Goal: Task Accomplishment & Management: Use online tool/utility

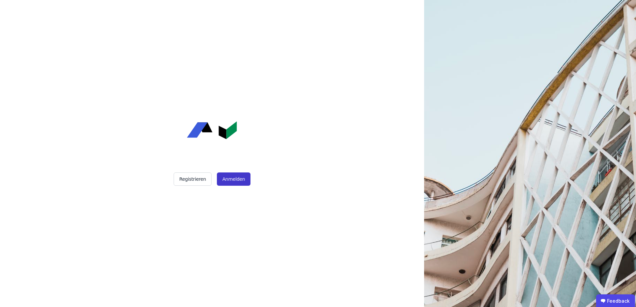
click at [229, 183] on button "Anmelden" at bounding box center [233, 179] width 33 height 13
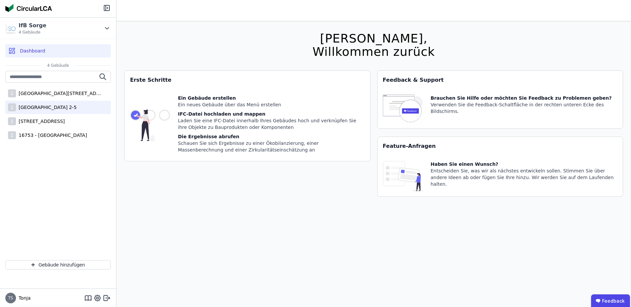
click at [77, 106] on div "[GEOGRAPHIC_DATA] 2-5" at bounding box center [46, 107] width 61 height 7
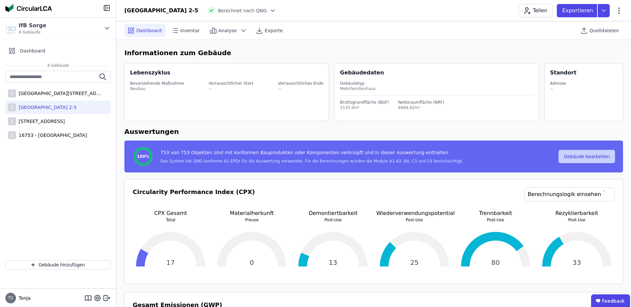
click at [588, 157] on button "Gebäude bearbeiten" at bounding box center [586, 156] width 57 height 13
select select "**********"
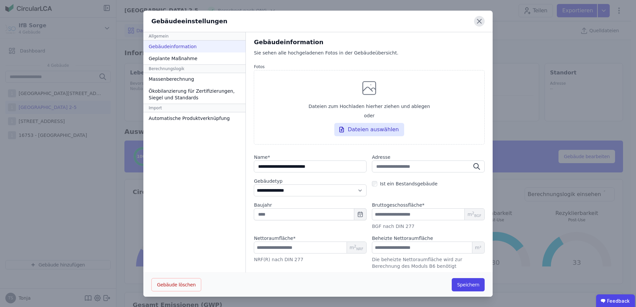
click at [482, 21] on icon at bounding box center [479, 21] width 11 height 11
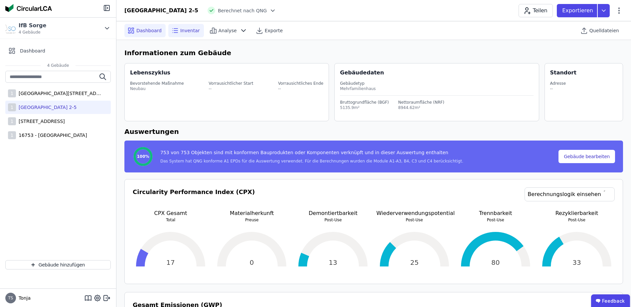
click at [180, 28] on span "Inventar" at bounding box center [190, 30] width 20 height 7
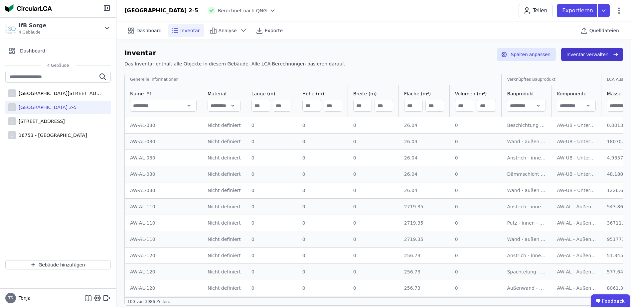
click at [593, 59] on button "Inventar verwalten" at bounding box center [592, 54] width 62 height 13
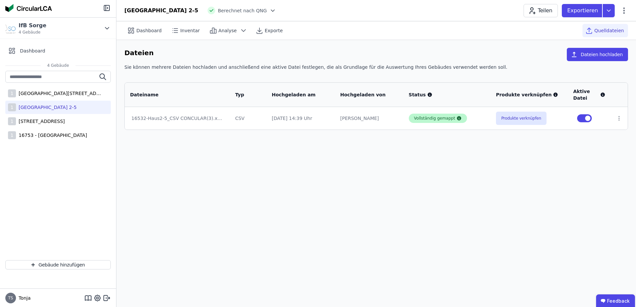
click at [432, 121] on div "Vollständig gemappt" at bounding box center [434, 118] width 41 height 5
click at [517, 121] on button "Produkte verknüpfen" at bounding box center [521, 118] width 51 height 13
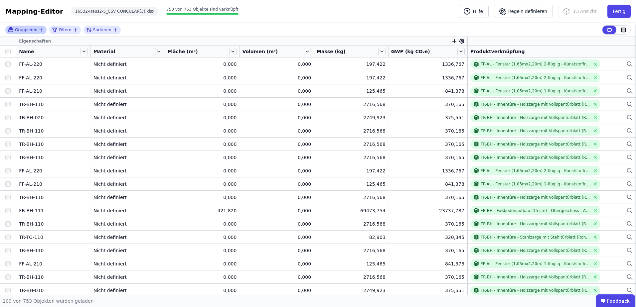
click at [30, 29] on span "Gruppieren" at bounding box center [26, 29] width 22 height 5
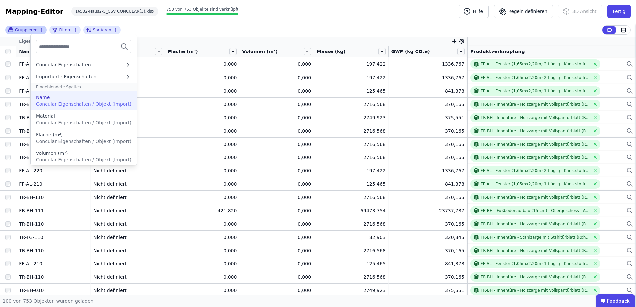
click at [77, 104] on span "Concular Eigenschaften / Objekt (Import)" at bounding box center [83, 103] width 95 height 5
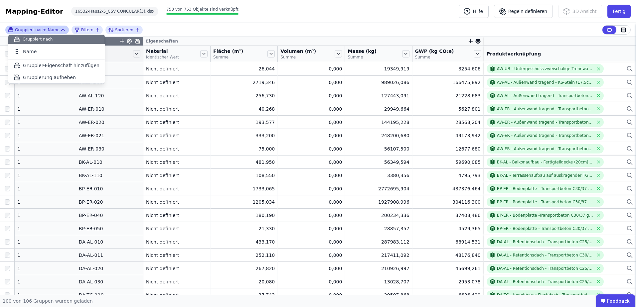
click at [196, 28] on div "Gruppiert nach: Name Gruppiert nach Name To pick up a draggable item, press the…" at bounding box center [318, 30] width 636 height 14
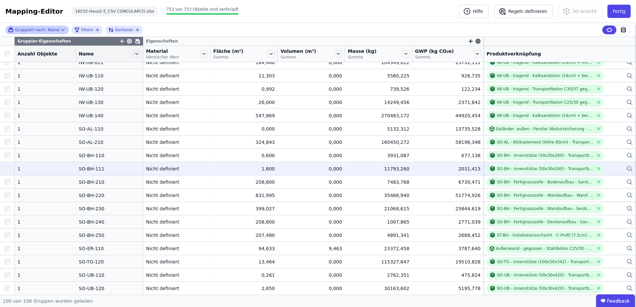
scroll to position [812, 0]
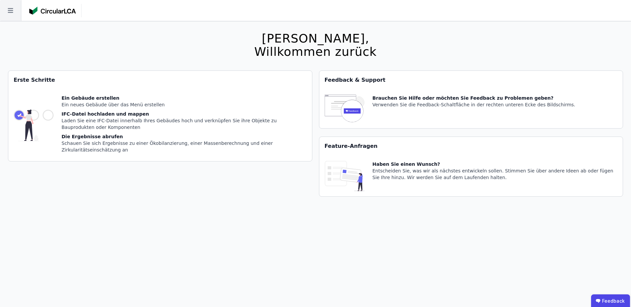
click at [13, 12] on icon at bounding box center [10, 10] width 21 height 21
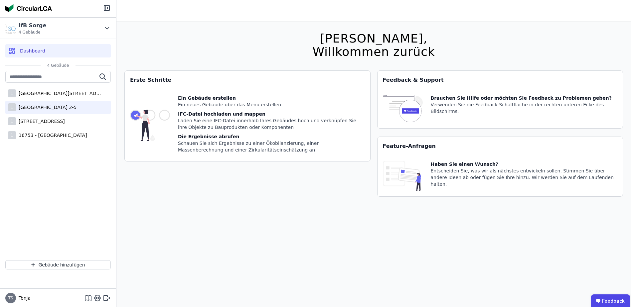
click at [37, 110] on div "[GEOGRAPHIC_DATA] 2-5" at bounding box center [46, 107] width 61 height 7
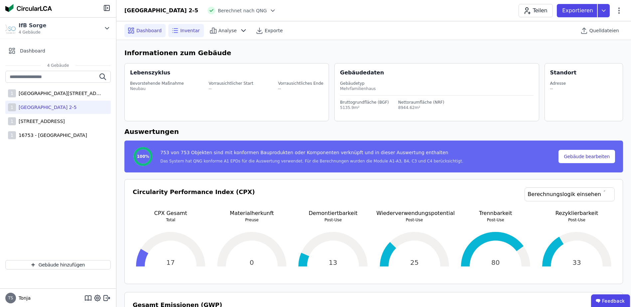
click at [194, 34] on div "Inventar" at bounding box center [186, 30] width 36 height 13
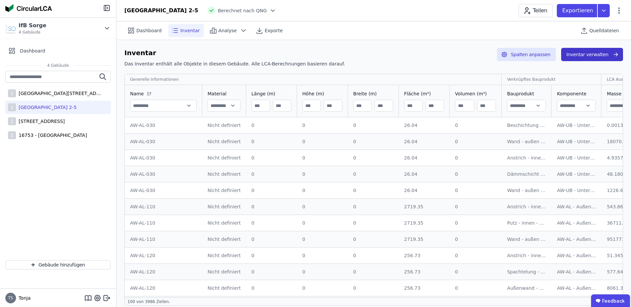
click at [577, 56] on button "Inventar verwalten" at bounding box center [592, 54] width 62 height 13
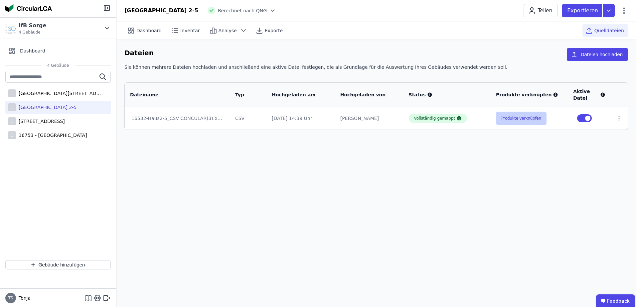
click at [535, 114] on button "Produkte verknüpfen" at bounding box center [521, 118] width 51 height 13
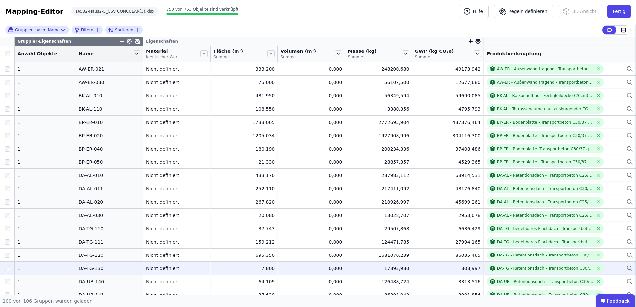
scroll to position [100, 0]
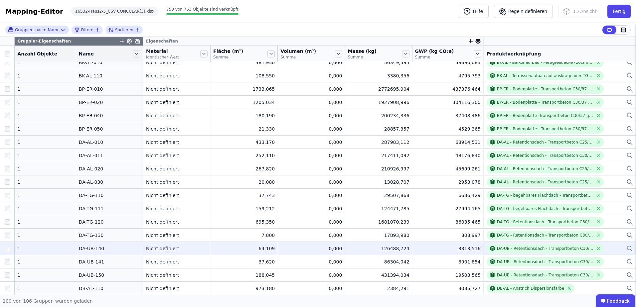
click at [80, 249] on div "DA-UB-140" at bounding box center [110, 248] width 62 height 7
click at [525, 248] on div "DA-UB - Retentionsdach - Transportbeton C30/37 (22cm) mit Bewehrung (Anteil 2%)…" at bounding box center [545, 248] width 96 height 5
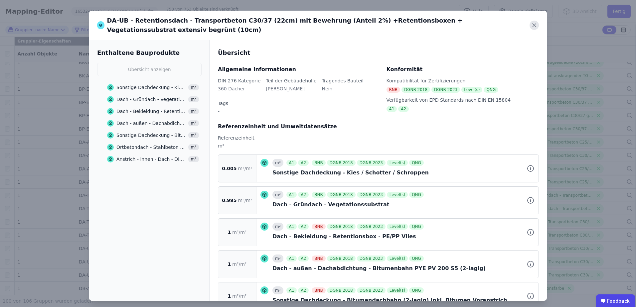
click at [535, 24] on icon at bounding box center [534, 25] width 3 height 3
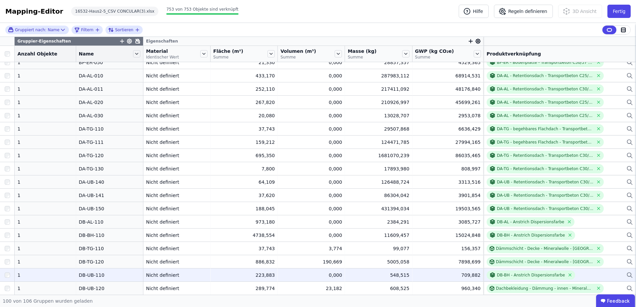
scroll to position [200, 0]
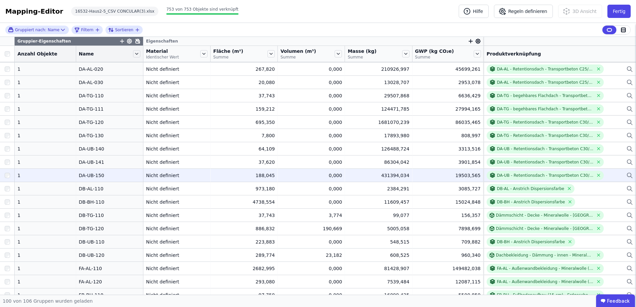
click at [34, 174] on div "1" at bounding box center [45, 175] width 56 height 7
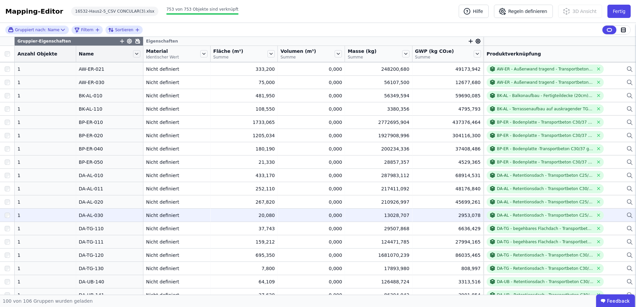
scroll to position [100, 0]
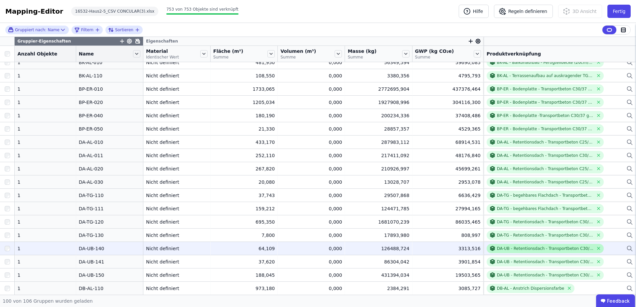
click at [498, 247] on div "DA-UB - Retentionsdach - Transportbeton C30/37 (22cm) mit Bewehrung (Anteil 2%)…" at bounding box center [545, 248] width 96 height 5
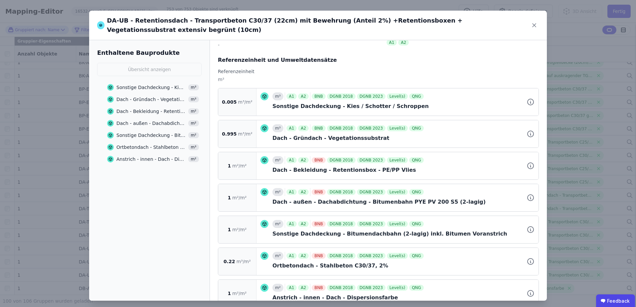
scroll to position [75, 0]
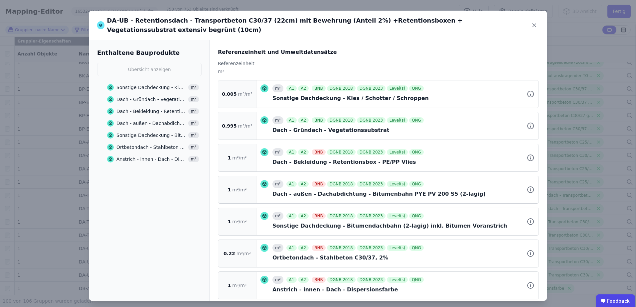
click at [148, 156] on div "Anstrich - innen - Dach - Dispersionsfarbe" at bounding box center [151, 159] width 70 height 7
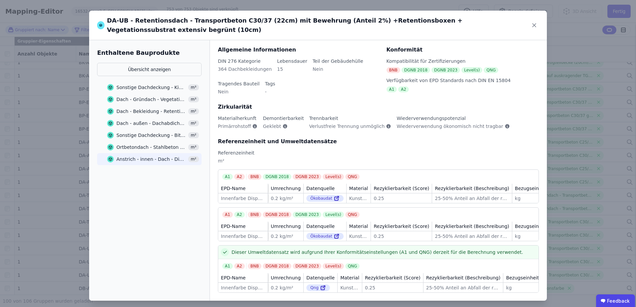
scroll to position [0, 0]
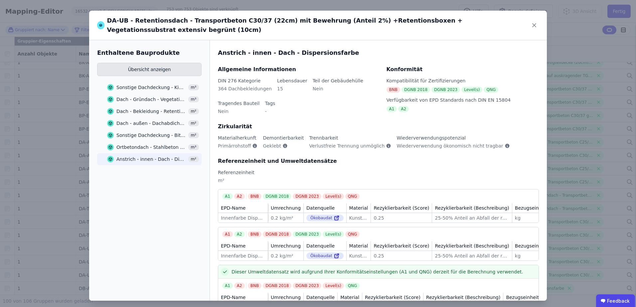
click at [143, 63] on button "Übersicht anzeigen" at bounding box center [149, 69] width 104 height 13
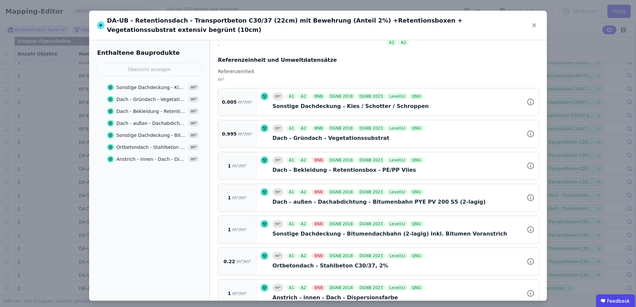
scroll to position [75, 0]
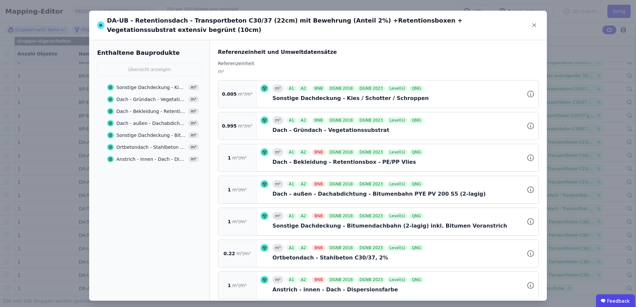
click at [288, 254] on div "Ortbetondach - Stahlbeton C30/37, 2%" at bounding box center [403, 258] width 262 height 8
click at [134, 144] on div "Ortbetondach - Stahlbeton C30/37, 2%" at bounding box center [151, 147] width 70 height 7
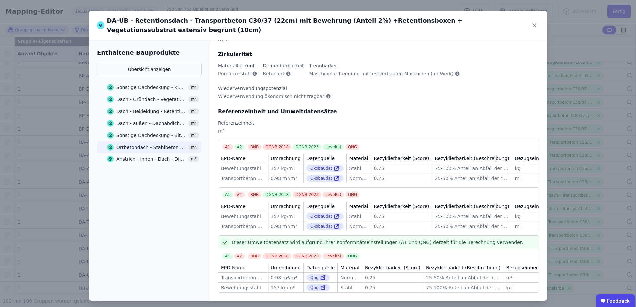
scroll to position [0, 0]
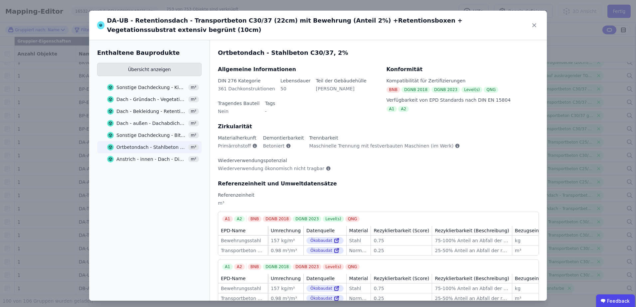
click at [141, 65] on button "Übersicht anzeigen" at bounding box center [149, 69] width 104 height 13
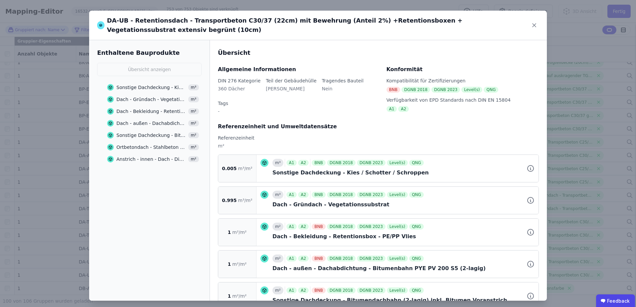
scroll to position [75, 0]
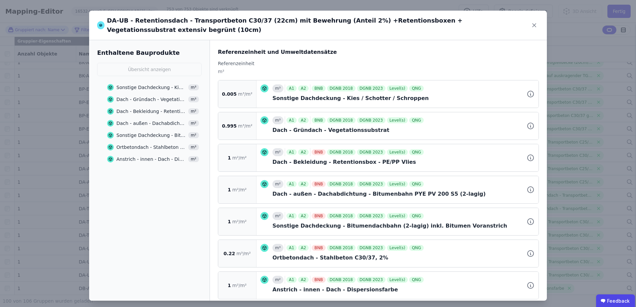
click at [138, 132] on div "Sonstige Dachdeckung - Bitumendachbahn (2-lagig) inkl. Bitumen Voranstrich" at bounding box center [151, 135] width 70 height 7
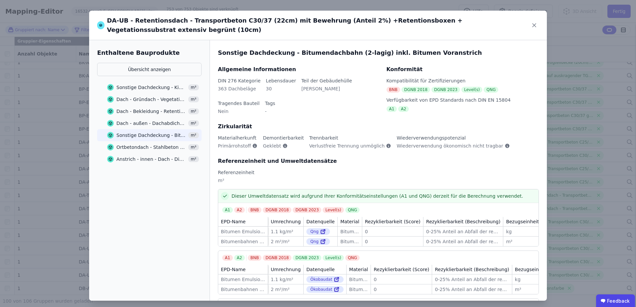
scroll to position [33, 0]
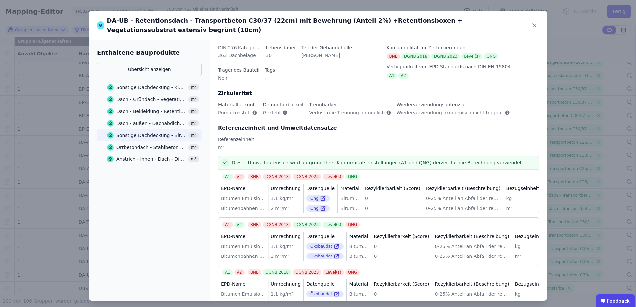
click at [127, 132] on div "Sonstige Dachdeckung - Bitumendachbahn (2-lagig) inkl. Bitumen Voranstrich" at bounding box center [151, 135] width 70 height 7
click at [536, 23] on icon at bounding box center [534, 25] width 9 height 9
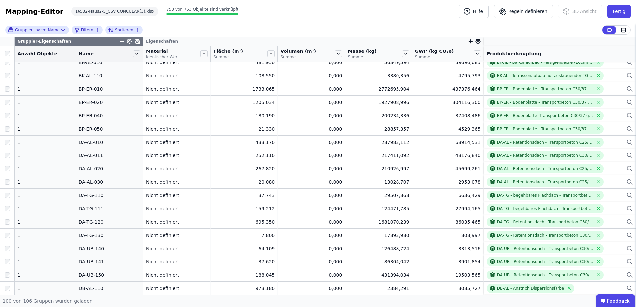
scroll to position [0, 0]
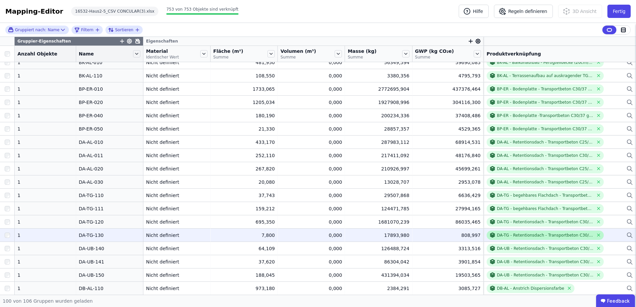
click at [506, 235] on div "DA-TG - Retentionsdach - Transportbeton C30/37 (35cm) mit Bewehrung (Anteil 2%)…" at bounding box center [545, 235] width 96 height 5
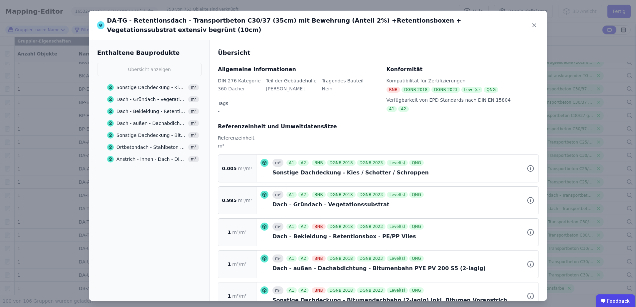
click at [151, 132] on div "Sonstige Dachdeckung - Bitumendachbahn (2-lagig) inkl. Bitumen Voranstrich" at bounding box center [151, 135] width 70 height 7
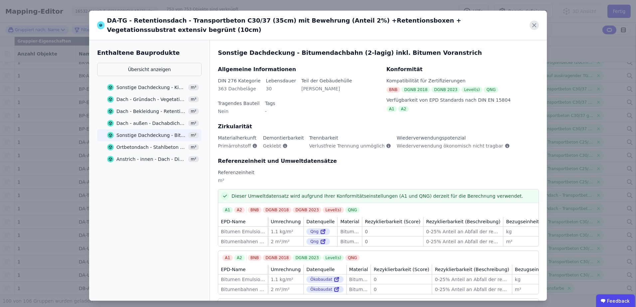
click at [534, 25] on icon at bounding box center [534, 25] width 9 height 9
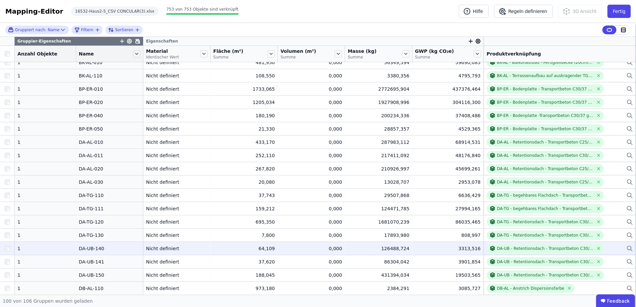
click at [84, 249] on div "DA-UB-140" at bounding box center [110, 248] width 62 height 7
click at [505, 246] on div "DA-UB - Retentionsdach - Transportbeton C30/37 (22cm) mit Bewehrung (Anteil 2%)…" at bounding box center [545, 248] width 96 height 5
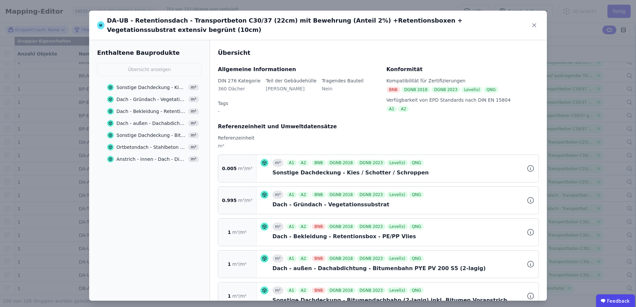
click at [139, 120] on div "Dach - außen - Dachabdichtung - Bitumenbahn PYE PV 200 S5 (2-lagig)" at bounding box center [151, 123] width 70 height 7
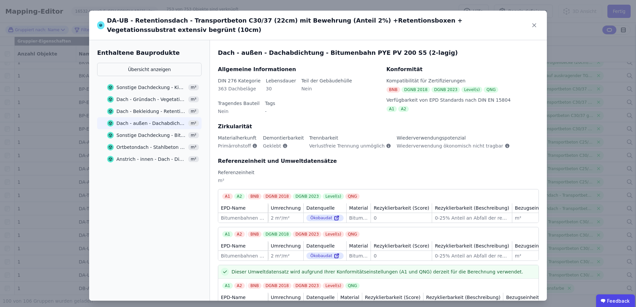
click at [144, 132] on div "Sonstige Dachdeckung - Bitumendachbahn (2-lagig) inkl. Bitumen Voranstrich" at bounding box center [151, 135] width 70 height 7
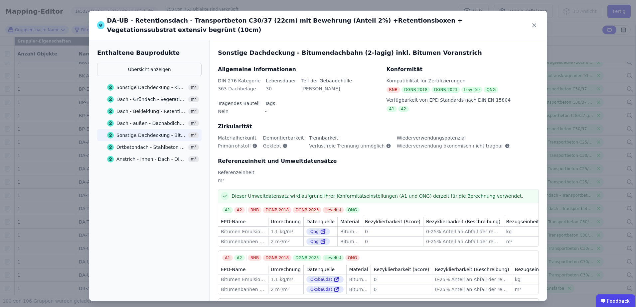
click at [145, 120] on div "Dach - außen - Dachabdichtung - Bitumenbahn PYE PV 200 S5 (2-lagig)" at bounding box center [151, 123] width 70 height 7
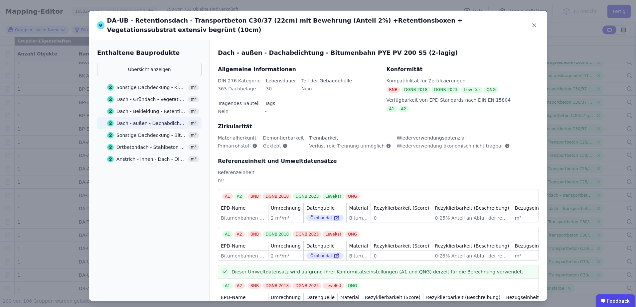
click at [142, 131] on div "Sonstige Dachdeckung - Bitumendachbahn (2-lagig) inkl. Bitumen Voranstrich m²" at bounding box center [153, 135] width 92 height 12
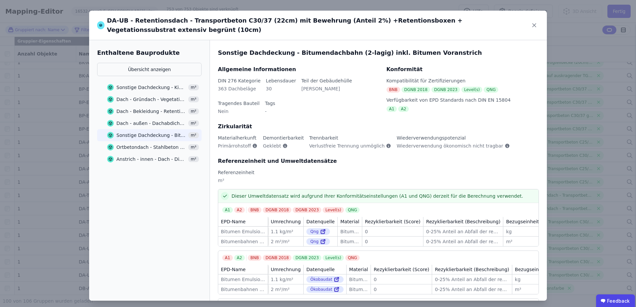
click at [145, 120] on div "Dach - außen - Dachabdichtung - Bitumenbahn PYE PV 200 S5 (2-lagig)" at bounding box center [151, 123] width 70 height 7
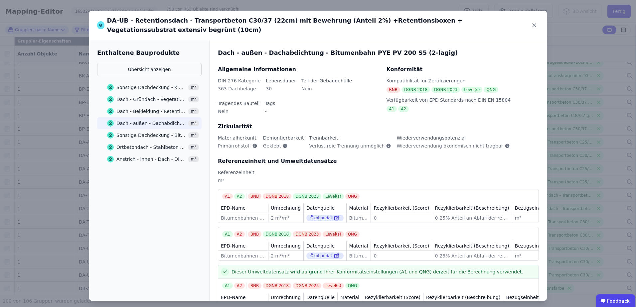
click at [131, 108] on div "Dach - Bekleidung - Retentionsbox - PE/PP Vlies" at bounding box center [151, 111] width 70 height 7
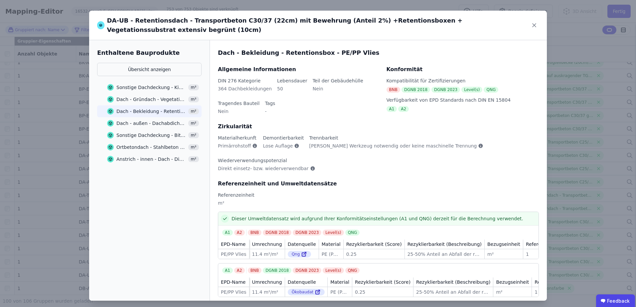
click at [138, 96] on div "Dach - Gründach - Vegetationssubstrat" at bounding box center [151, 99] width 70 height 7
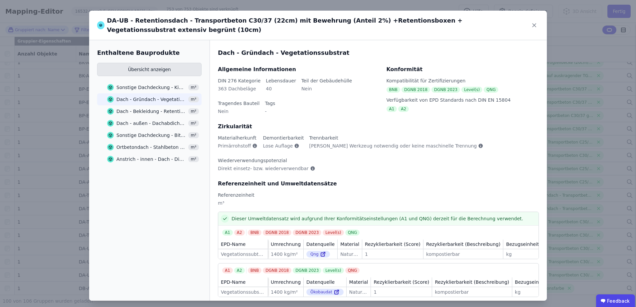
click at [150, 63] on button "Übersicht anzeigen" at bounding box center [149, 69] width 104 height 13
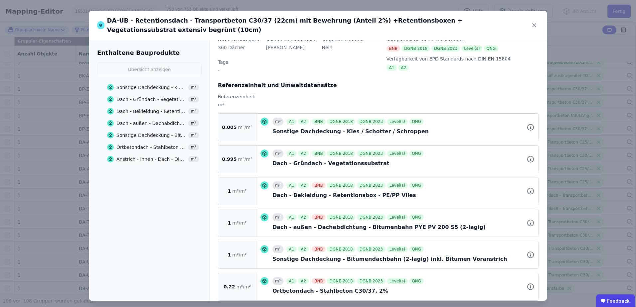
scroll to position [8, 0]
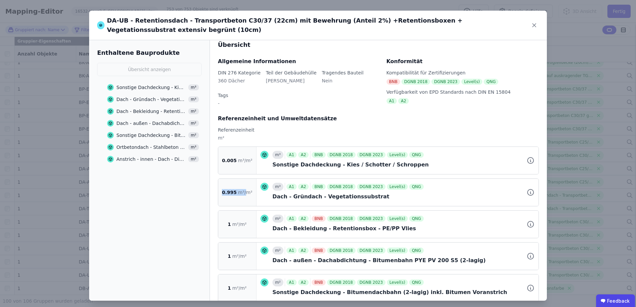
drag, startPoint x: 225, startPoint y: 174, endPoint x: 244, endPoint y: 174, distance: 19.0
click at [244, 179] on div "0.995 m³/m²" at bounding box center [237, 192] width 38 height 27
click at [244, 189] on span "m³/m²" at bounding box center [245, 192] width 14 height 7
drag, startPoint x: 247, startPoint y: 174, endPoint x: 232, endPoint y: 175, distance: 14.7
click at [232, 179] on div "0.995 m³/m²" at bounding box center [237, 192] width 38 height 27
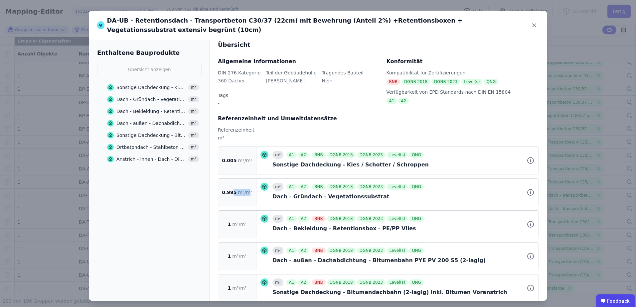
click at [232, 189] on span "0.995" at bounding box center [229, 192] width 15 height 7
click at [140, 96] on div "Dach - Gründach - Vegetationssubstrat" at bounding box center [151, 99] width 70 height 7
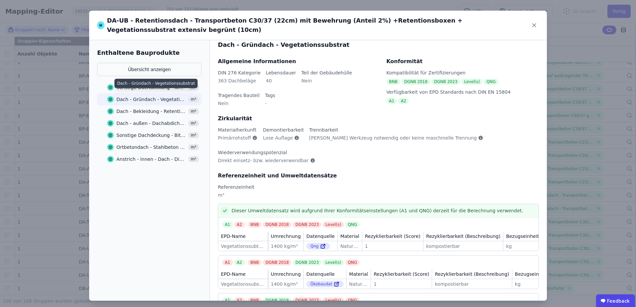
scroll to position [0, 0]
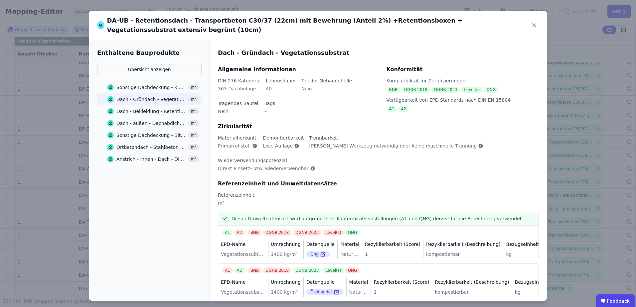
click at [132, 96] on div "Dach - Gründach - Vegetationssubstrat" at bounding box center [151, 99] width 70 height 7
click at [135, 84] on div "Sonstige Dachdeckung - Kies / Schotter / Schroppen" at bounding box center [151, 87] width 70 height 7
click at [535, 21] on icon at bounding box center [534, 25] width 9 height 9
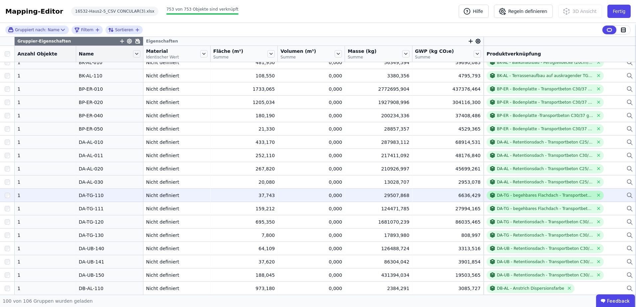
click at [519, 195] on div "DA-TG - begehbares Flachdach - Transportbeton C30/37 (30cm) mit Bewehrung (Ante…" at bounding box center [545, 195] width 96 height 5
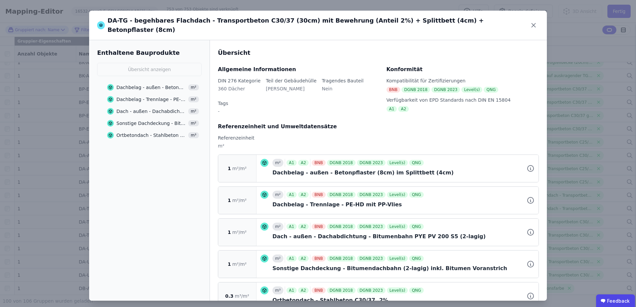
click at [139, 96] on div "Dachbelag - Trennlage - PE-HD mit PP-Vlies" at bounding box center [151, 99] width 70 height 7
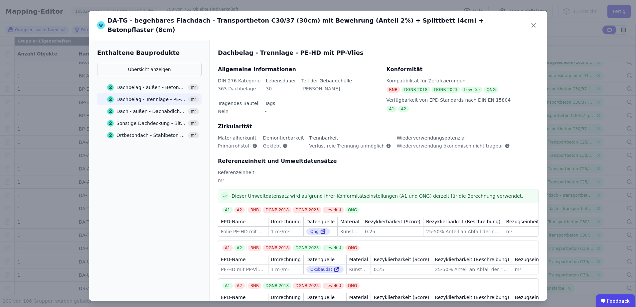
click at [143, 84] on div "Dachbelag - außen - Betonpflaster (8cm) im Splittbett (4cm)" at bounding box center [151, 87] width 70 height 7
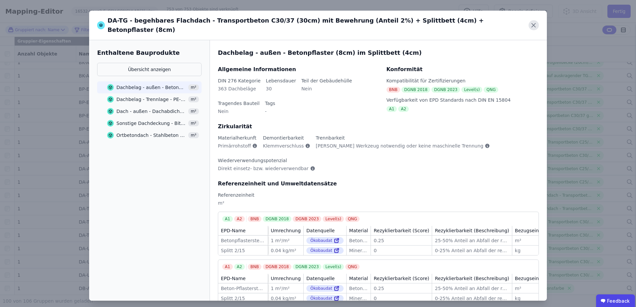
click at [533, 20] on icon at bounding box center [534, 25] width 10 height 10
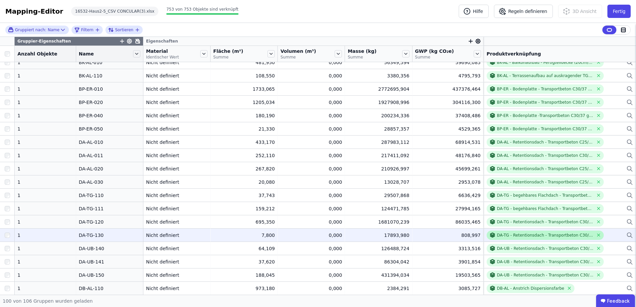
click at [515, 238] on div "DA-TG - Retentionsdach - Transportbeton C30/37 (35cm) mit Bewehrung (Anteil 2%)…" at bounding box center [541, 235] width 104 height 6
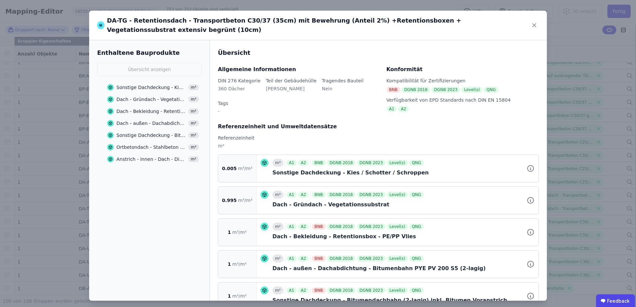
click at [146, 93] on div "Dach - Gründach - Vegetationssubstrat m³" at bounding box center [153, 99] width 92 height 12
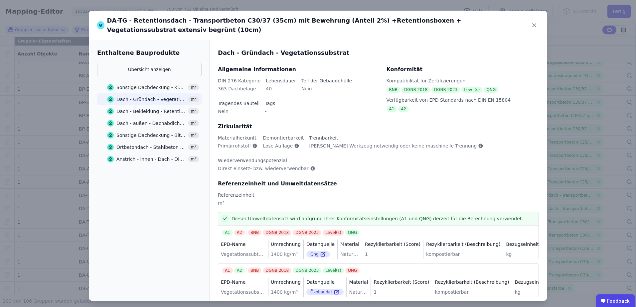
click at [144, 84] on div "Sonstige Dachdeckung - Kies / Schotter / Schroppen" at bounding box center [151, 87] width 70 height 7
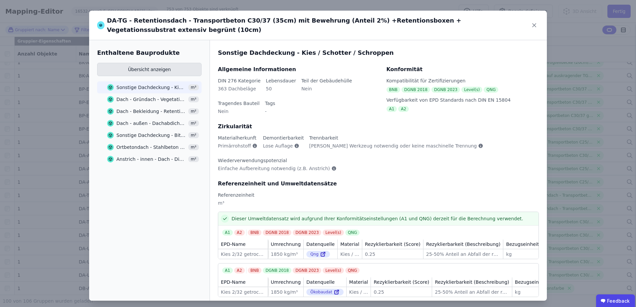
click at [136, 64] on button "Übersicht anzeigen" at bounding box center [149, 69] width 104 height 13
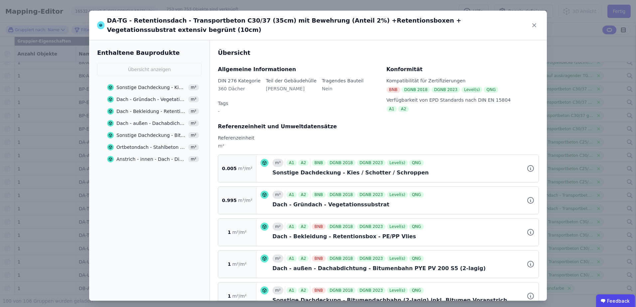
click at [144, 96] on div "Dach - Gründach - Vegetationssubstrat" at bounding box center [151, 99] width 70 height 7
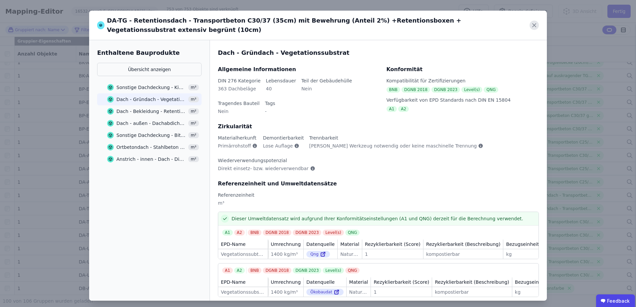
click at [530, 23] on icon at bounding box center [534, 25] width 9 height 9
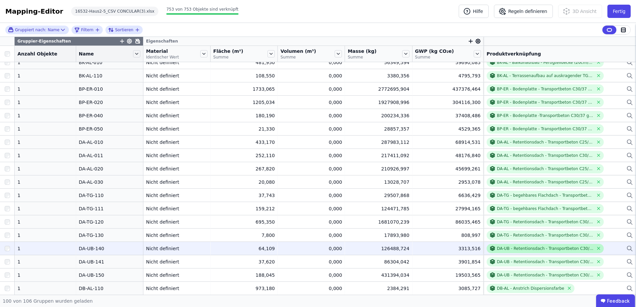
click at [506, 249] on div "DA-UB - Retentionsdach - Transportbeton C30/37 (22cm) mit Bewehrung (Anteil 2%)…" at bounding box center [545, 248] width 96 height 5
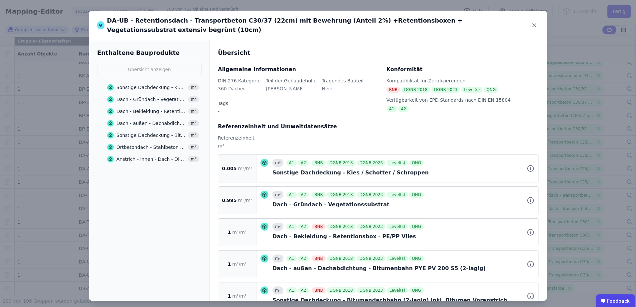
scroll to position [75, 0]
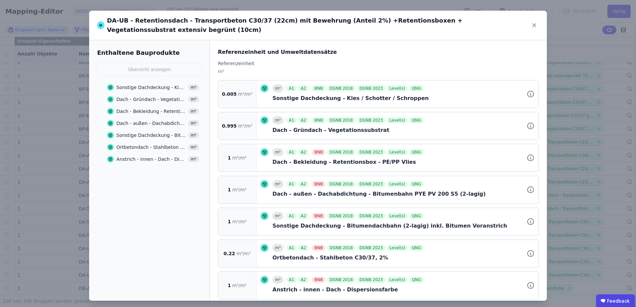
click at [183, 205] on div "Enthaltene Bauprodukte Übersicht anzeigen Sonstige Dachdeckung - Kies / Schotte…" at bounding box center [149, 170] width 121 height 261
click at [533, 24] on icon at bounding box center [534, 25] width 3 height 3
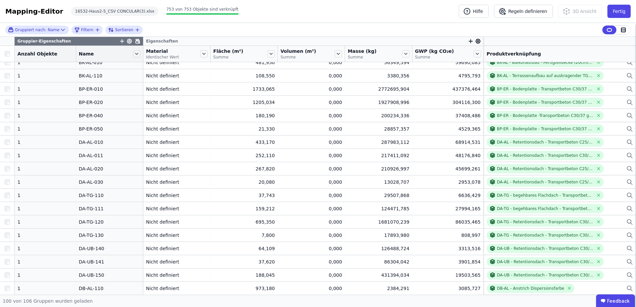
scroll to position [0, 0]
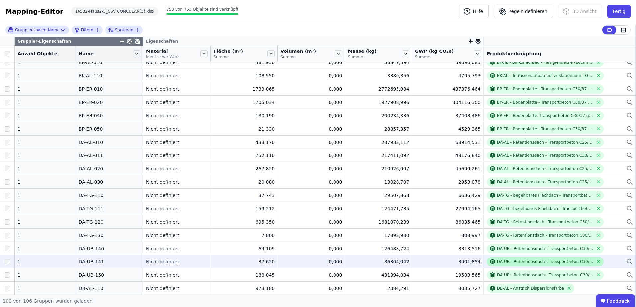
click at [526, 263] on div "DA-UB - Retentionsdach - Transportbeton C30/37 (35cm) mit Bewehrung (Anteil 2%)…" at bounding box center [545, 261] width 96 height 5
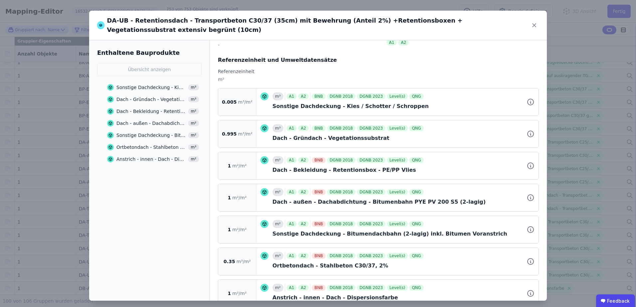
scroll to position [75, 0]
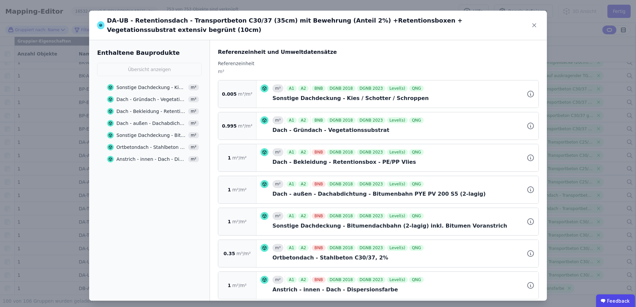
click at [144, 144] on div "Ortbetondach - Stahlbeton C30/37, 2%" at bounding box center [151, 147] width 70 height 7
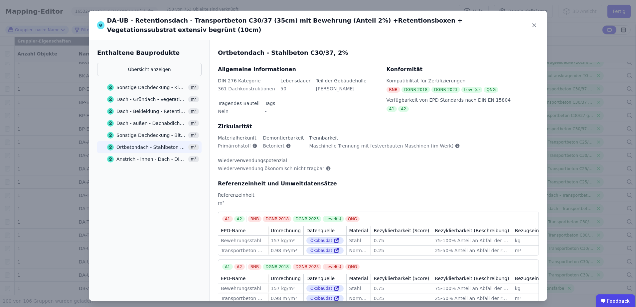
scroll to position [33, 0]
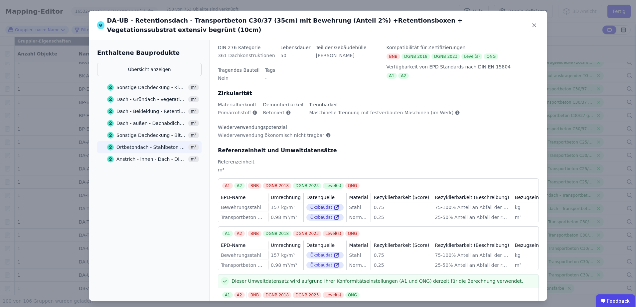
click at [146, 144] on div "Ortbetondach - Stahlbeton C30/37, 2%" at bounding box center [151, 147] width 70 height 7
click at [158, 63] on button "Übersicht anzeigen" at bounding box center [149, 69] width 104 height 13
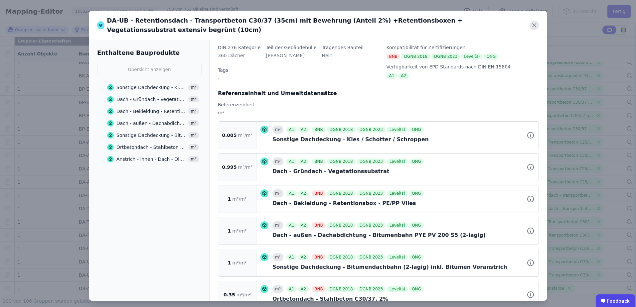
click at [535, 21] on icon at bounding box center [534, 25] width 9 height 9
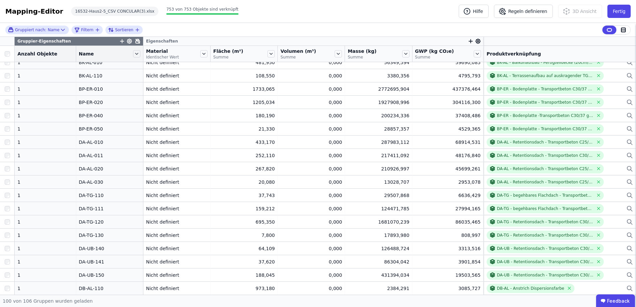
scroll to position [0, 0]
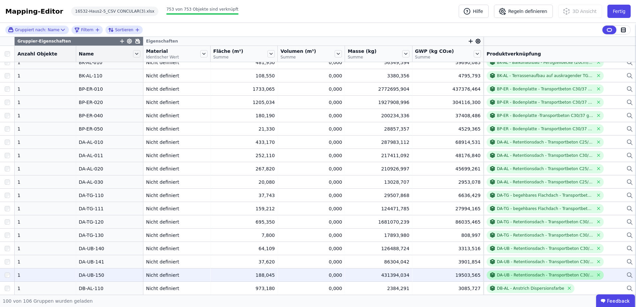
click at [503, 276] on div "DA-UB - Retentionsdach - Transportbeton C30/37 (35cm) mit Bewehrung (Anteil 2%)…" at bounding box center [545, 275] width 96 height 5
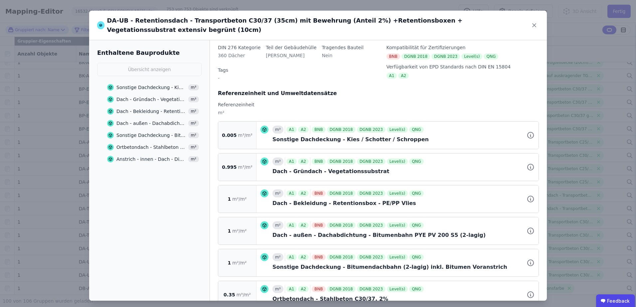
scroll to position [75, 0]
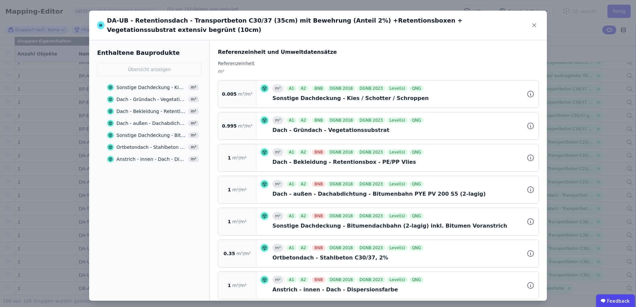
click at [161, 144] on div "Ortbetondach - Stahlbeton C30/37, 2%" at bounding box center [151, 147] width 70 height 7
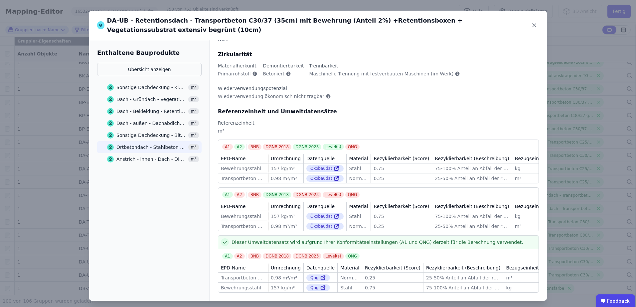
scroll to position [0, 0]
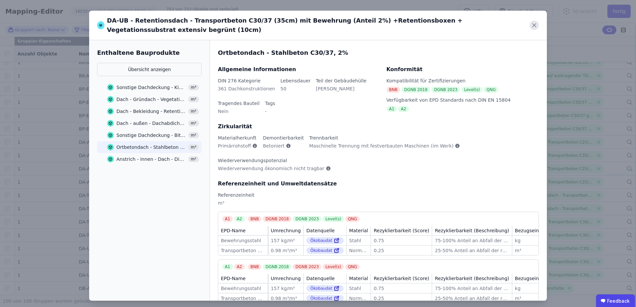
click at [532, 25] on icon at bounding box center [534, 25] width 9 height 9
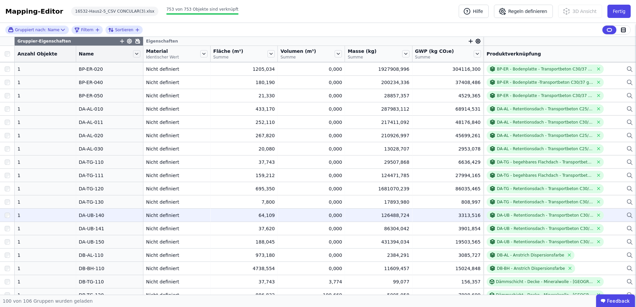
scroll to position [166, 0]
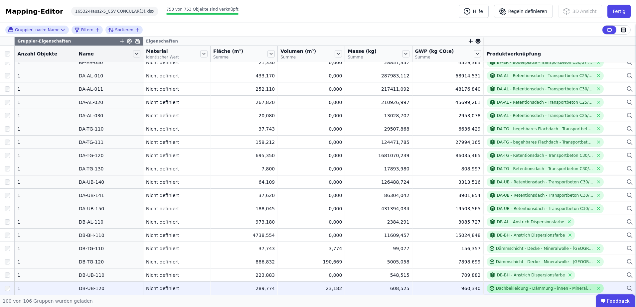
click at [498, 291] on div "Dachbekleidung - Dämmung - innen - Mineralwolle" at bounding box center [544, 288] width 97 height 5
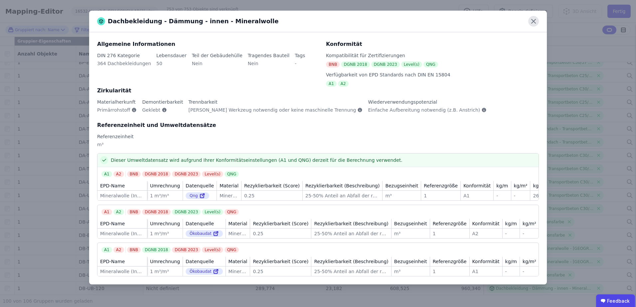
click at [537, 22] on icon at bounding box center [533, 21] width 11 height 11
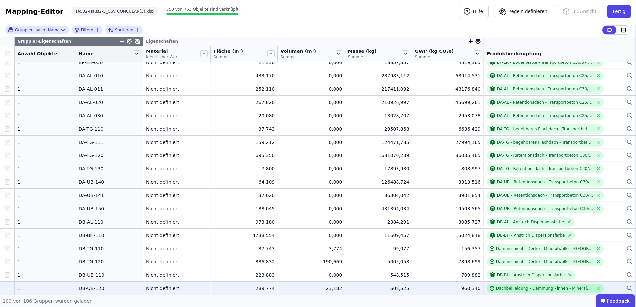
click at [489, 289] on div at bounding box center [492, 288] width 7 height 5
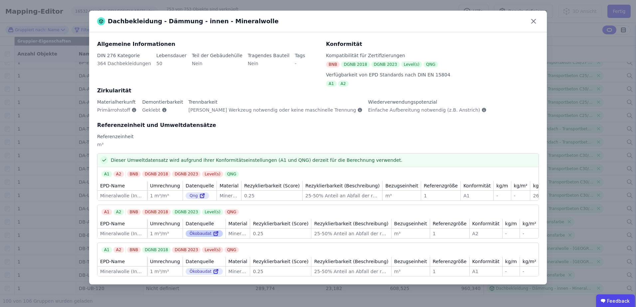
click at [201, 237] on div "Ökobaudat" at bounding box center [204, 234] width 37 height 7
click at [216, 234] on icon at bounding box center [217, 233] width 2 height 2
click at [529, 22] on icon at bounding box center [533, 21] width 11 height 11
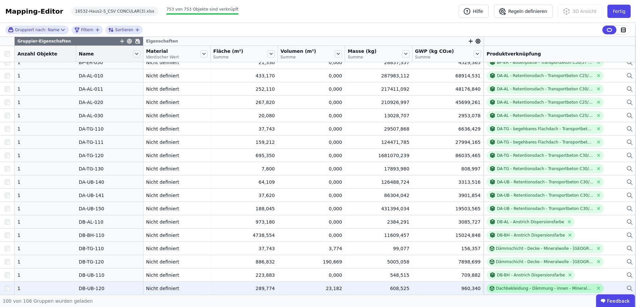
click at [521, 289] on div "Dachbekleidung - Dämmung - innen - Mineralwolle" at bounding box center [544, 288] width 97 height 5
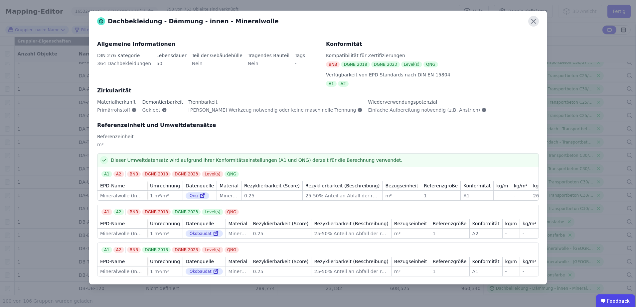
click at [533, 20] on icon at bounding box center [533, 21] width 11 height 11
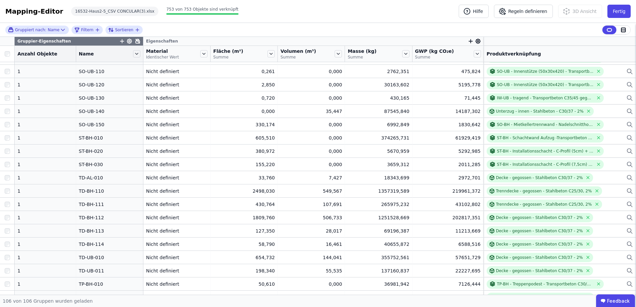
scroll to position [1053, 0]
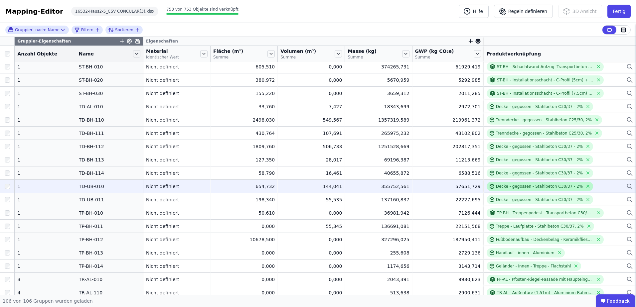
click at [502, 189] on div "Decke - gegossen - Stahlbeton C30/37 - 2%" at bounding box center [539, 186] width 87 height 5
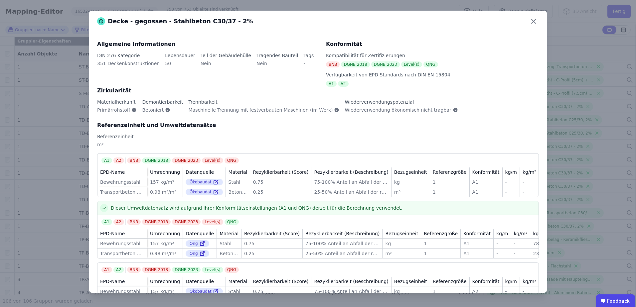
scroll to position [28, 0]
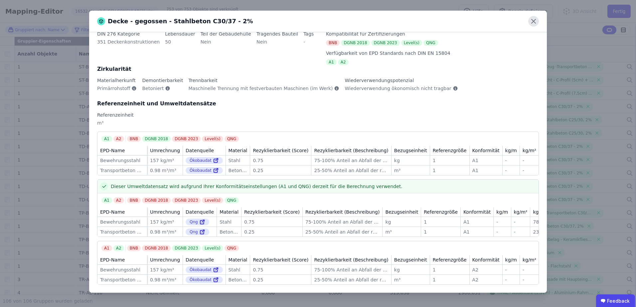
click at [531, 22] on icon at bounding box center [533, 21] width 11 height 11
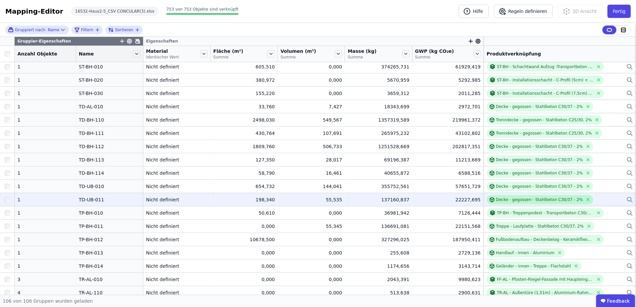
click at [501, 198] on div "Decke - gegossen - Stahlbeton C30/37 - 2%" at bounding box center [539, 199] width 87 height 5
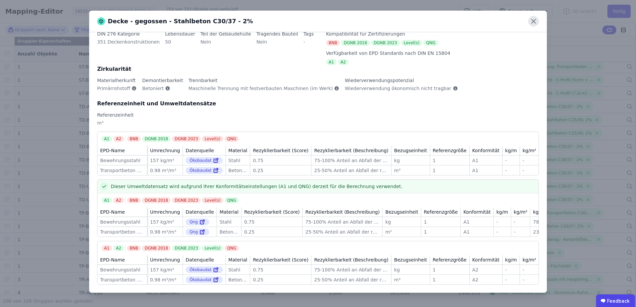
click at [530, 24] on icon at bounding box center [533, 21] width 11 height 11
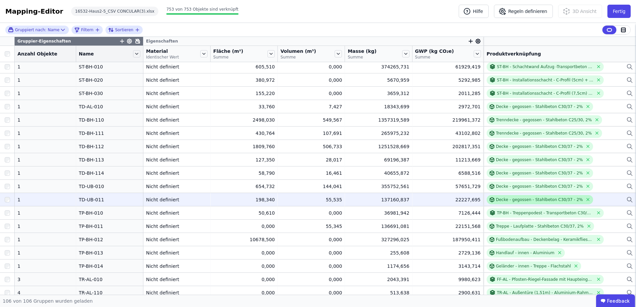
click at [514, 202] on div "Decke - gegossen - Stahlbeton C30/37 - 2%" at bounding box center [539, 199] width 87 height 5
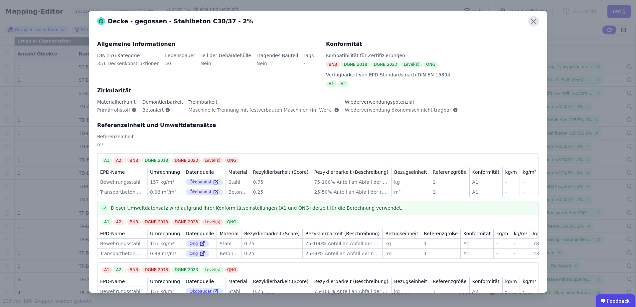
click at [533, 21] on icon at bounding box center [533, 21] width 11 height 11
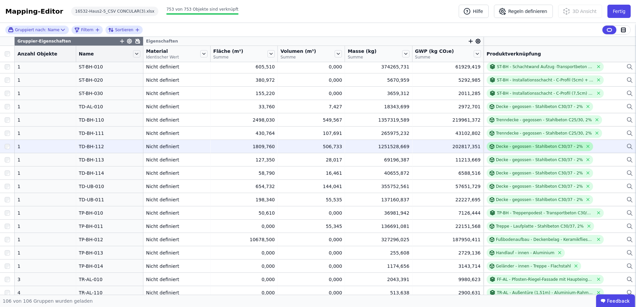
click at [496, 145] on div "Decke - gegossen - Stahlbeton C30/37 - 2%" at bounding box center [539, 146] width 87 height 5
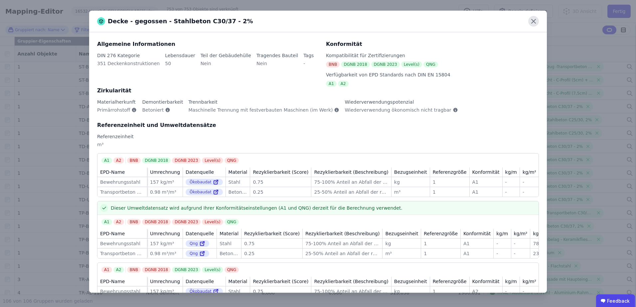
click at [534, 24] on icon at bounding box center [533, 21] width 11 height 11
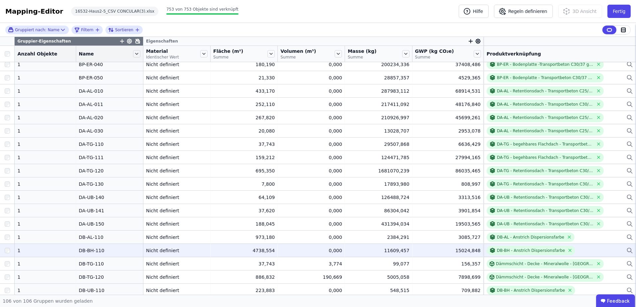
scroll to position [184, 0]
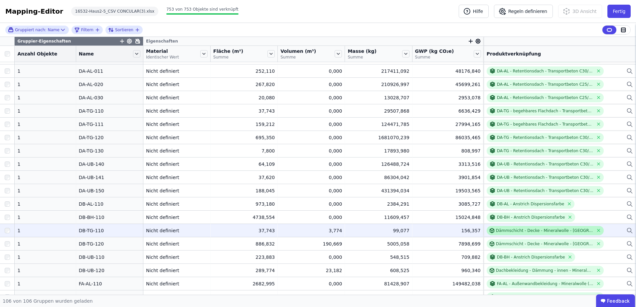
click at [503, 229] on div "Dämmschicht - Decke - Mineralwolle - [GEOGRAPHIC_DATA]" at bounding box center [544, 230] width 97 height 5
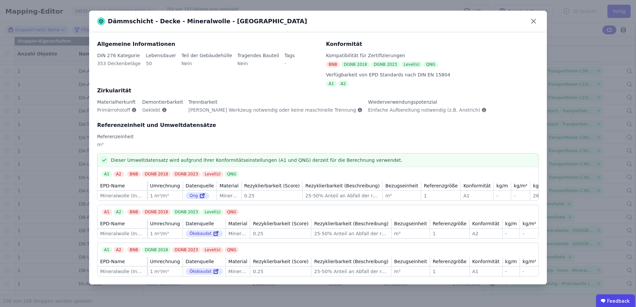
click at [71, 195] on div "Dämmschicht - Decke - Mineralwolle - Innenausbau Allgemeine Informationen DIN 2…" at bounding box center [318, 153] width 636 height 307
click at [529, 19] on icon at bounding box center [533, 21] width 11 height 11
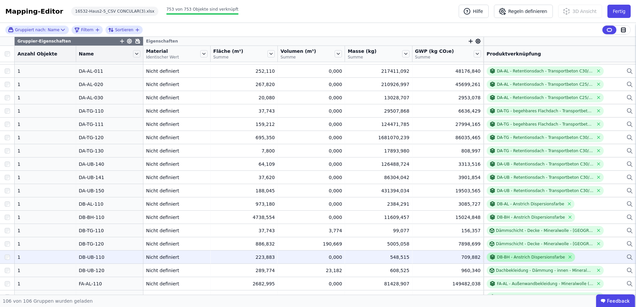
click at [523, 258] on div "DB-BH - Anstrich Dispersionsfarbe" at bounding box center [531, 257] width 68 height 5
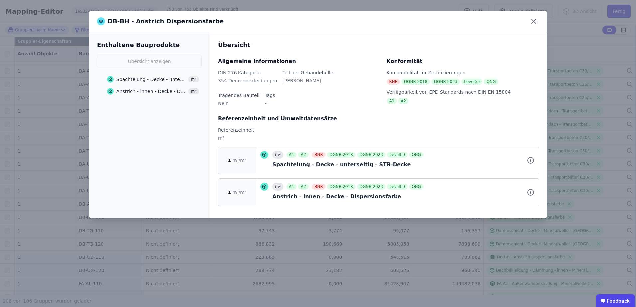
click at [155, 92] on div "Anstrich - innen - Decke - Dispersionsfarbe" at bounding box center [151, 91] width 70 height 7
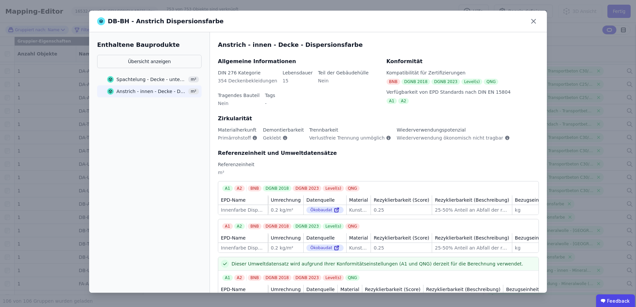
click at [151, 75] on div "Spachtelung - Decke - unterseitig - STB-Decke m²" at bounding box center [153, 80] width 92 height 12
click at [536, 22] on icon at bounding box center [533, 21] width 11 height 11
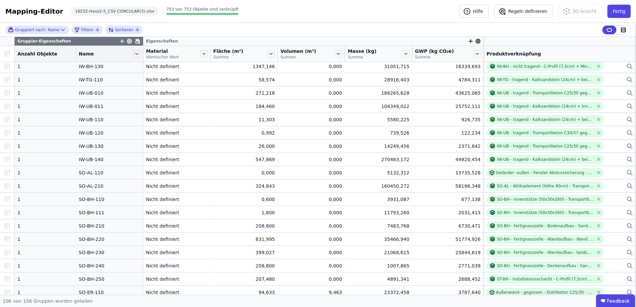
scroll to position [943, 0]
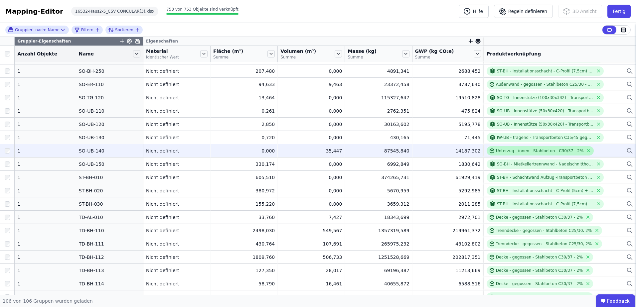
click at [518, 150] on div "Unterzug - innen - Stahlbeton - C30/37 - 2%" at bounding box center [540, 150] width 88 height 5
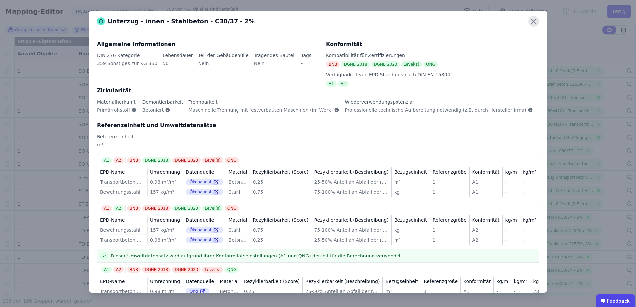
click at [530, 20] on icon at bounding box center [533, 21] width 11 height 11
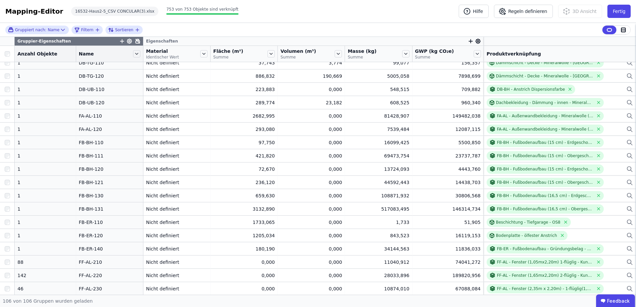
scroll to position [282, 0]
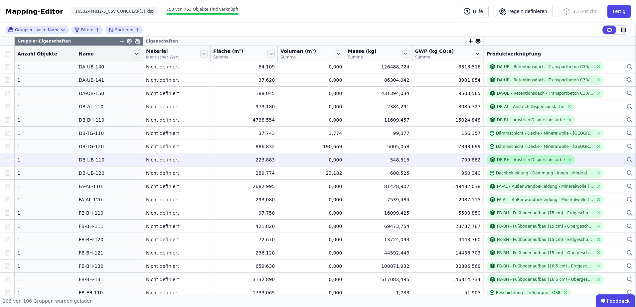
click at [497, 161] on div "DB-BH - Anstrich Dispersionsfarbe" at bounding box center [531, 159] width 68 height 5
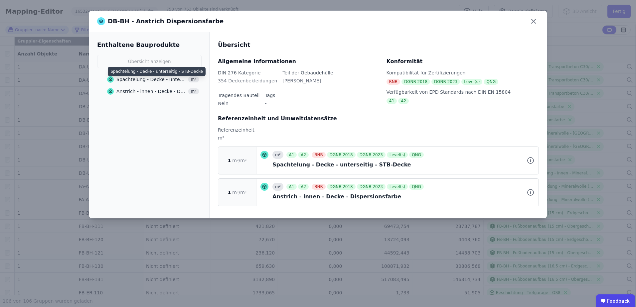
click at [142, 90] on div "Anstrich - innen - Decke - Dispersionsfarbe" at bounding box center [151, 91] width 70 height 7
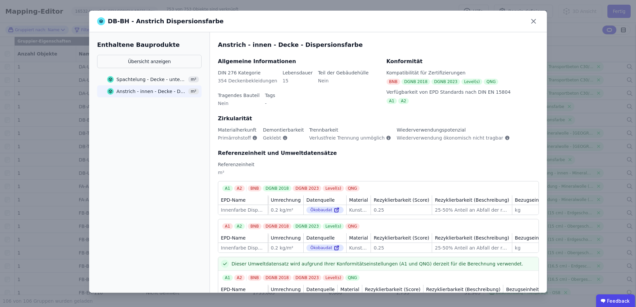
click at [141, 79] on div "Spachtelung - Decke - unterseitig - STB-Decke" at bounding box center [151, 79] width 70 height 7
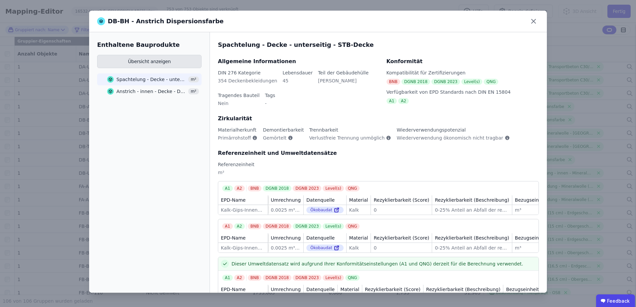
click at [137, 56] on button "Übersicht anzeigen" at bounding box center [149, 61] width 104 height 13
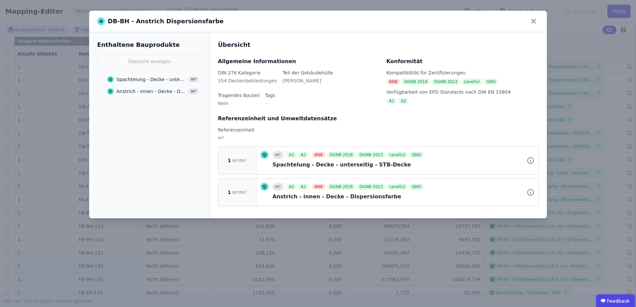
click at [159, 95] on div "Anstrich - innen - Decke - Dispersionsfarbe m²" at bounding box center [153, 91] width 92 height 12
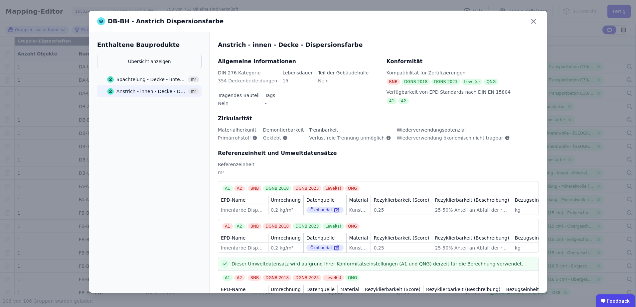
click at [132, 81] on div "Spachtelung - Decke - unterseitig - STB-Decke" at bounding box center [151, 79] width 70 height 7
click at [132, 93] on div "Anstrich - innen - Decke - Dispersionsfarbe" at bounding box center [151, 91] width 70 height 7
click at [529, 24] on icon at bounding box center [533, 21] width 11 height 11
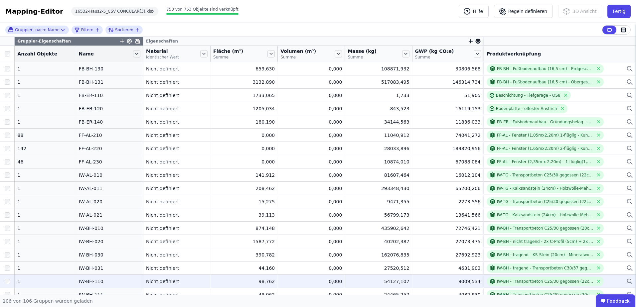
scroll to position [513, 0]
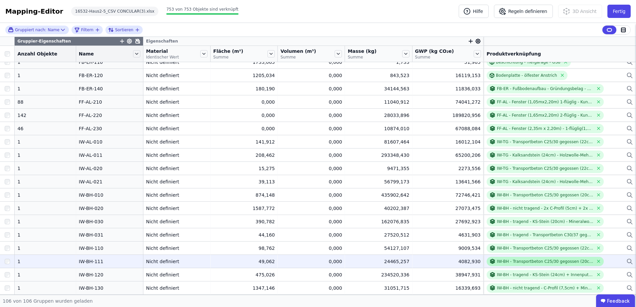
click at [517, 260] on div "IW-BH - Transportbeton C25/30 gegossen (20cm) Bewehrung (2%) + Spachtelung + Di…" at bounding box center [545, 261] width 96 height 5
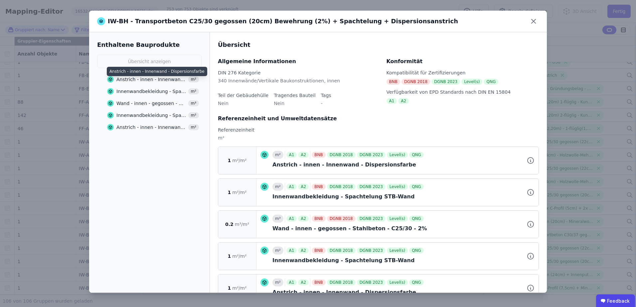
click at [132, 80] on div "Anstrich - innen - Innenwand - Dispersionsfarbe" at bounding box center [151, 79] width 70 height 7
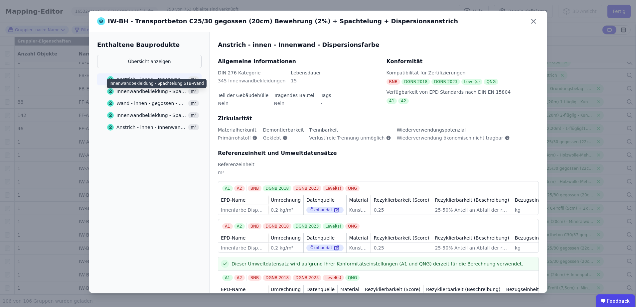
click at [130, 94] on div "Innenwandbekleidung - Spachtelung STB-Wand" at bounding box center [151, 91] width 70 height 7
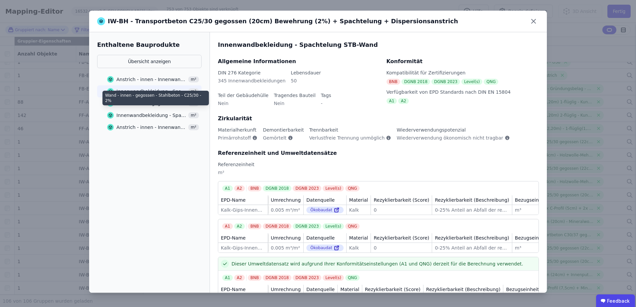
click at [131, 103] on div "Wand - innen - gegossen - Stahlbeton - C25/30 - 2%" at bounding box center [151, 103] width 70 height 7
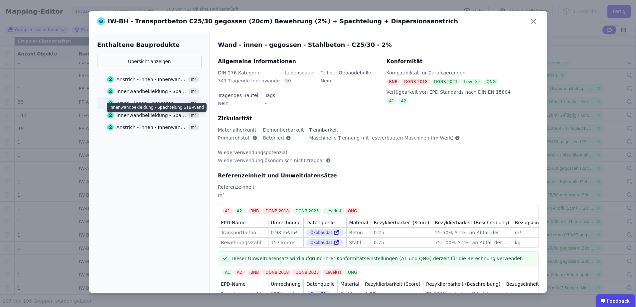
click at [133, 114] on div "Innenwandbekleidung - Spachtelung STB-Wand" at bounding box center [151, 115] width 70 height 7
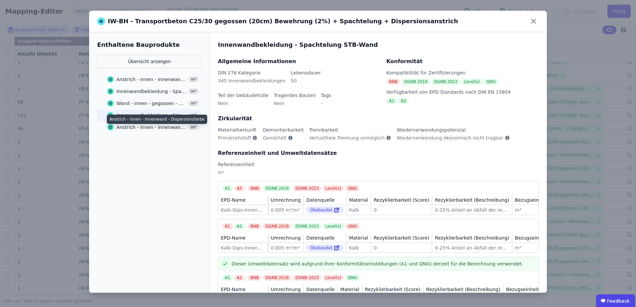
click at [133, 128] on div "Anstrich - innen - Innenwand - Dispersionsfarbe" at bounding box center [151, 127] width 70 height 7
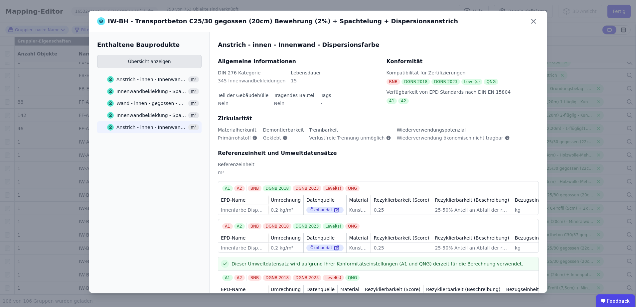
click at [139, 63] on button "Übersicht anzeigen" at bounding box center [149, 61] width 104 height 13
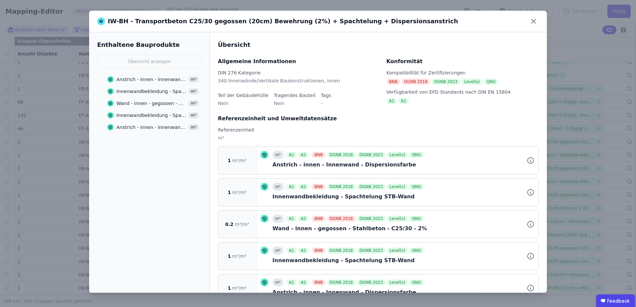
scroll to position [21, 0]
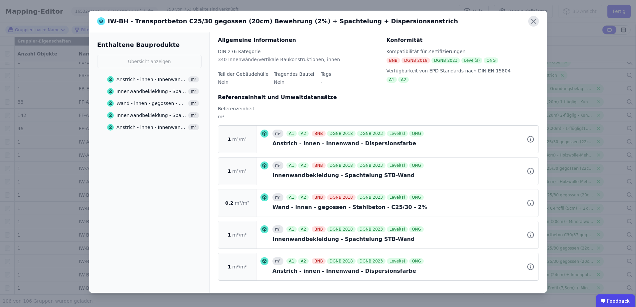
click at [531, 18] on icon at bounding box center [533, 21] width 11 height 11
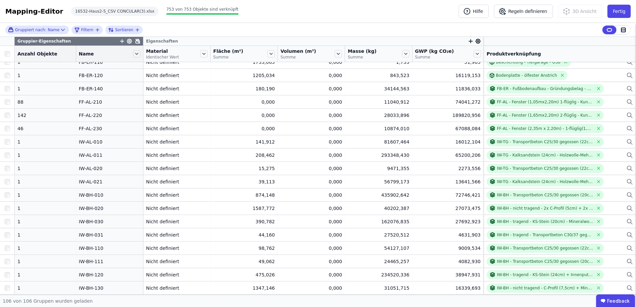
scroll to position [0, 0]
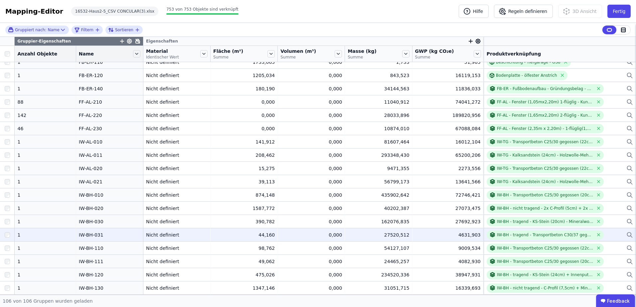
click at [86, 234] on div "IW-BH-031" at bounding box center [110, 235] width 62 height 7
click at [508, 234] on div "IW-BH - tragend - Transportbeton C30/37 gegossen (25cm) Bewehrung (2%) - Minera…" at bounding box center [545, 235] width 96 height 5
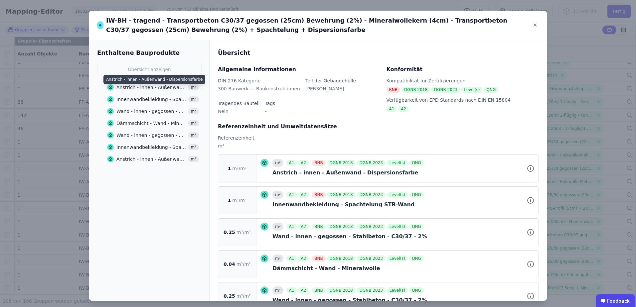
click at [139, 86] on div "Anstrich - innen - Außenwand - Dispersionsfarbe" at bounding box center [151, 87] width 70 height 7
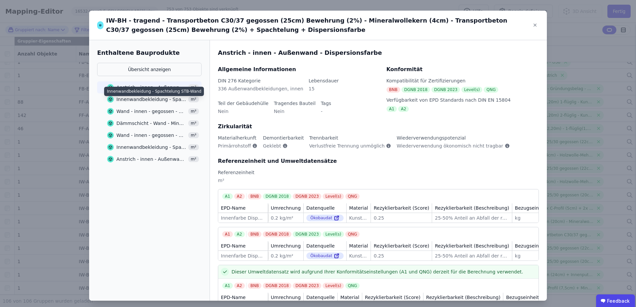
click at [137, 97] on div "Innenwandbekleidung - Spachtelung STB-Wand" at bounding box center [151, 99] width 70 height 7
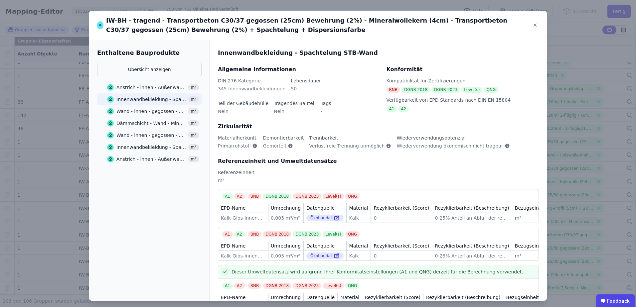
click at [136, 110] on div "Wand - innen - gegossen - Stahlbeton - C30/37 - 2%" at bounding box center [151, 111] width 70 height 7
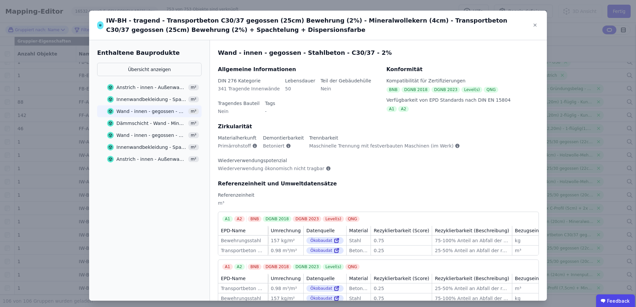
click at [134, 123] on div "Dämmschicht - Wand - Mineralwolle" at bounding box center [151, 123] width 70 height 7
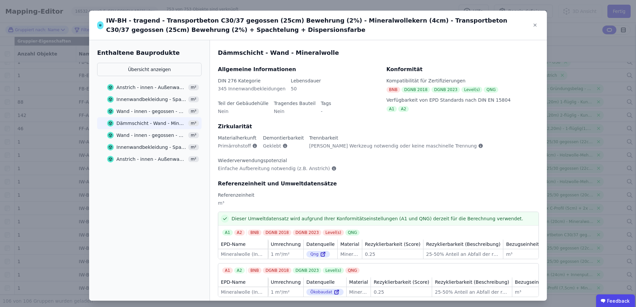
click at [134, 133] on div "Wand - innen - gegossen - Stahlbeton - C30/37 - 2%" at bounding box center [151, 135] width 70 height 7
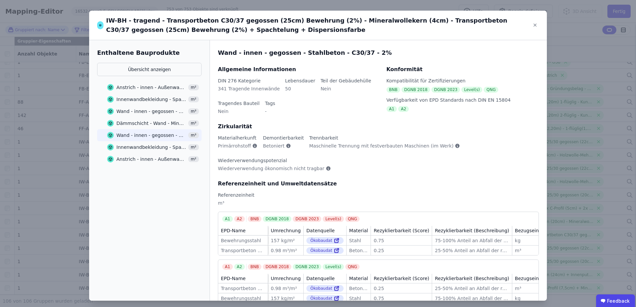
click at [133, 149] on div "Innenwandbekleidung - Spachtelung STB-Wand" at bounding box center [151, 147] width 70 height 7
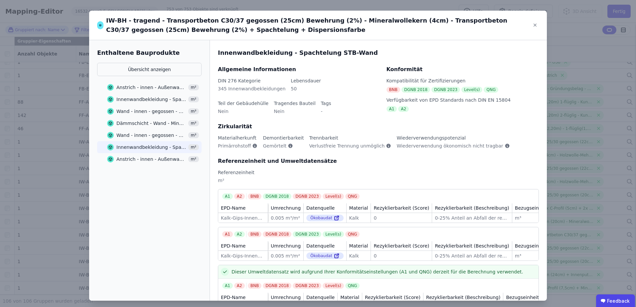
click at [133, 158] on div "Anstrich - innen - Außenwand - Dispersionsfarbe" at bounding box center [151, 159] width 70 height 7
click at [133, 133] on div "Wand - innen - gegossen - Stahlbeton - C30/37 - 2%" at bounding box center [151, 135] width 70 height 7
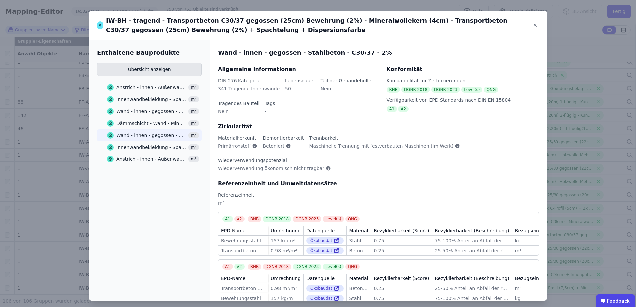
click at [136, 72] on button "Übersicht anzeigen" at bounding box center [149, 69] width 104 height 13
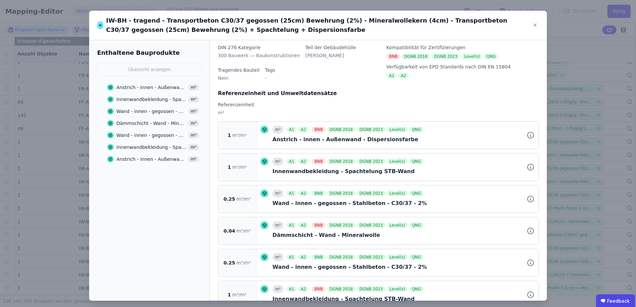
scroll to position [67, 0]
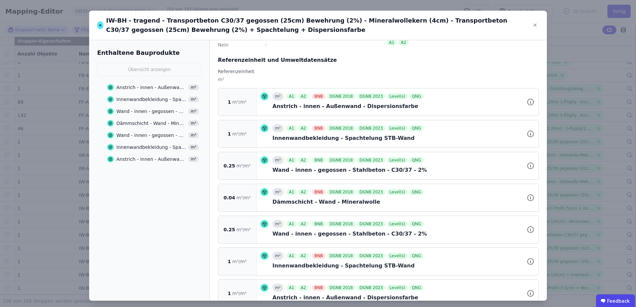
click at [527, 27] on div "IW-BH - tragend - Transportbeton C30/37 gegossen (25cm) Bewehrung (2%) - Minera…" at bounding box center [314, 25] width 434 height 19
click at [531, 26] on icon at bounding box center [535, 25] width 8 height 8
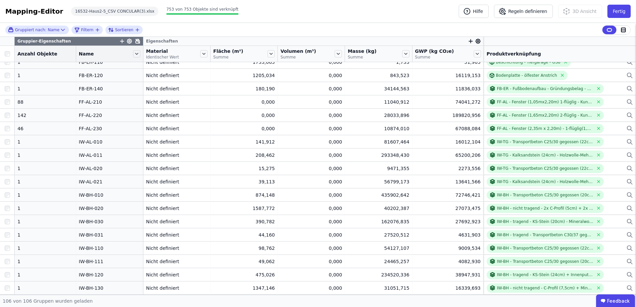
scroll to position [0, 0]
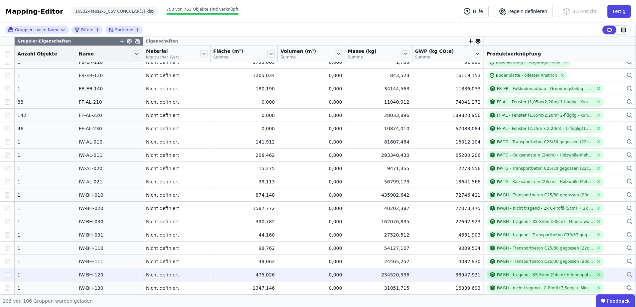
click at [506, 273] on div "IW-BH - tragend - KS-Stein (24cm) + Innenputz + Dispersionsfarbe" at bounding box center [545, 274] width 96 height 5
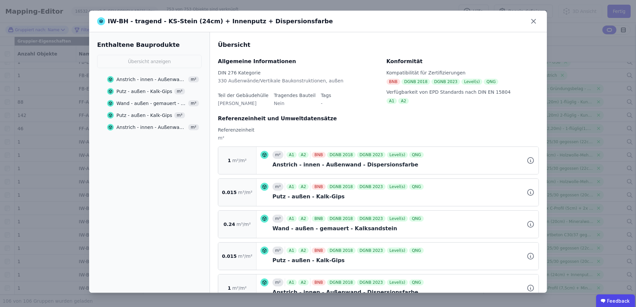
click at [153, 75] on div "Anstrich - innen - Außenwand - Dispersionsfarbe m²" at bounding box center [153, 80] width 92 height 12
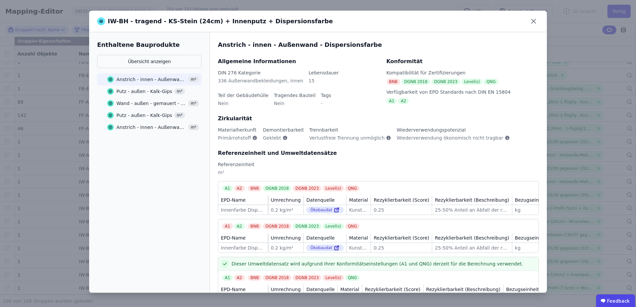
click at [132, 93] on div "Putz - außen - Kalk-Gips" at bounding box center [144, 91] width 56 height 7
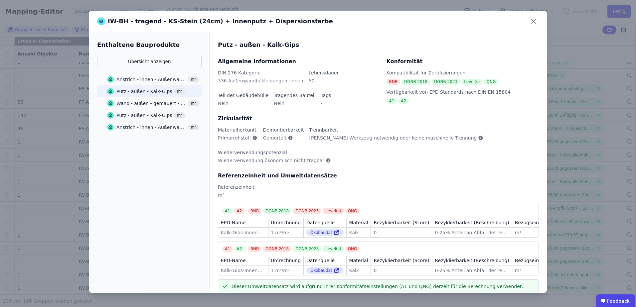
click at [128, 100] on div "Wand - außen - gemauert - Kalksandstein m³" at bounding box center [153, 103] width 92 height 12
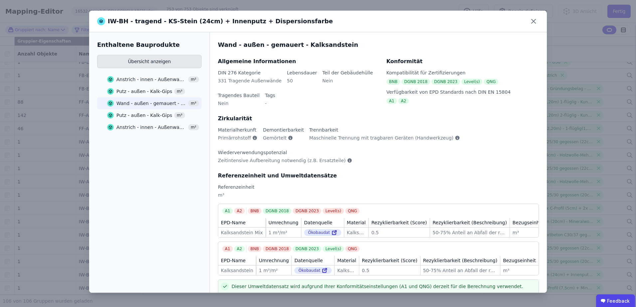
click at [142, 63] on button "Übersicht anzeigen" at bounding box center [149, 61] width 104 height 13
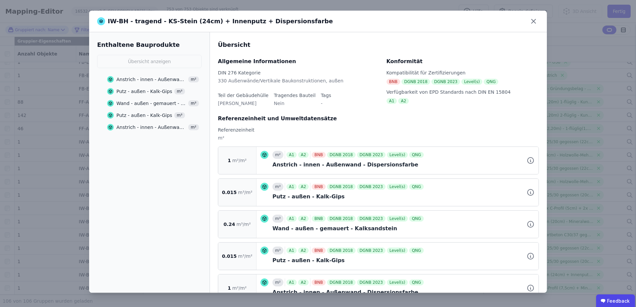
click at [140, 105] on div "Wand - außen - gemauert - Kalksandstein" at bounding box center [151, 103] width 70 height 7
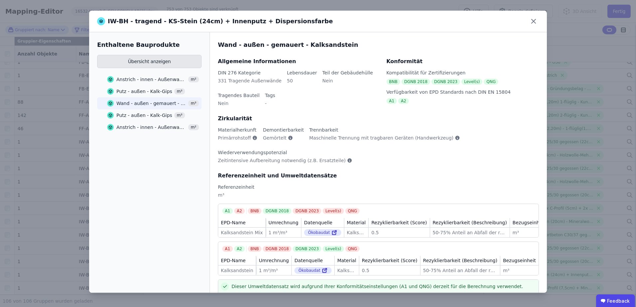
click at [139, 63] on button "Übersicht anzeigen" at bounding box center [149, 61] width 104 height 13
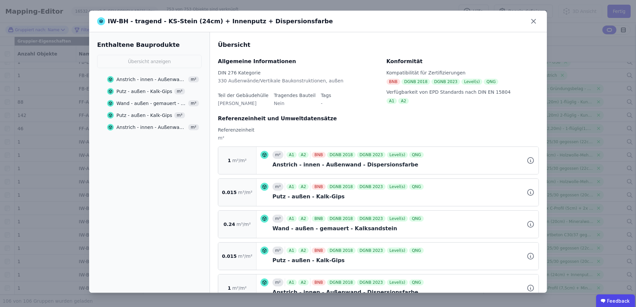
scroll to position [21, 0]
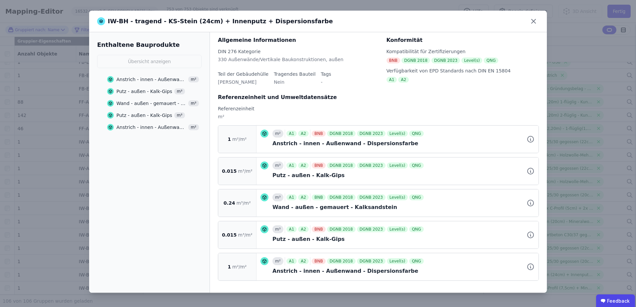
click at [140, 92] on div "Putz - außen - Kalk-Gips" at bounding box center [144, 91] width 56 height 7
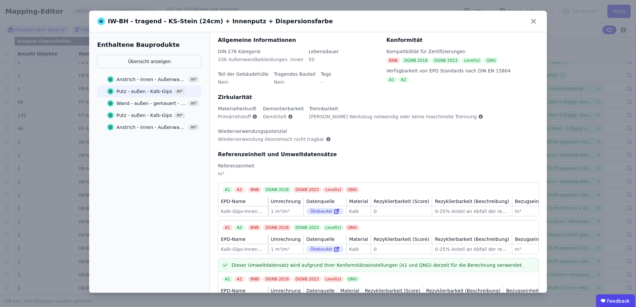
scroll to position [0, 0]
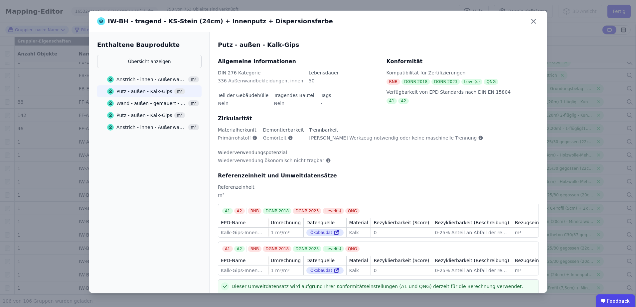
click at [136, 114] on div "Putz - außen - Kalk-Gips" at bounding box center [144, 115] width 56 height 7
click at [135, 125] on div "Anstrich - innen - Außenwand - Dispersionsfarbe" at bounding box center [151, 127] width 70 height 7
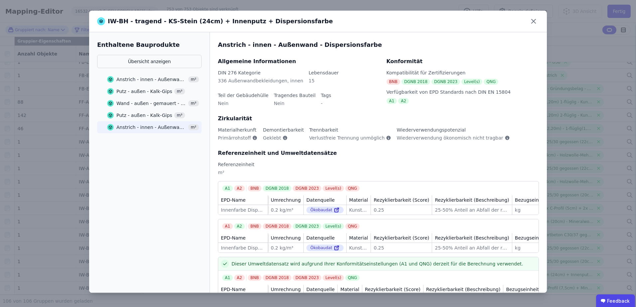
click at [135, 115] on div "Putz - außen - Kalk-Gips" at bounding box center [144, 115] width 56 height 7
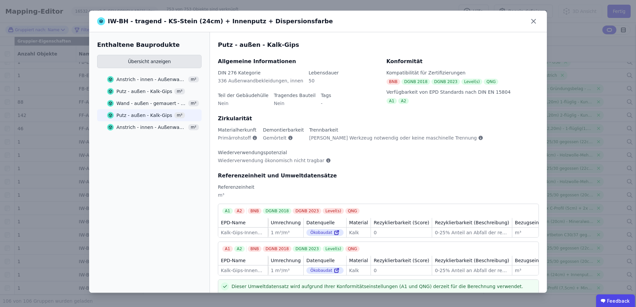
click at [154, 66] on button "Übersicht anzeigen" at bounding box center [149, 61] width 104 height 13
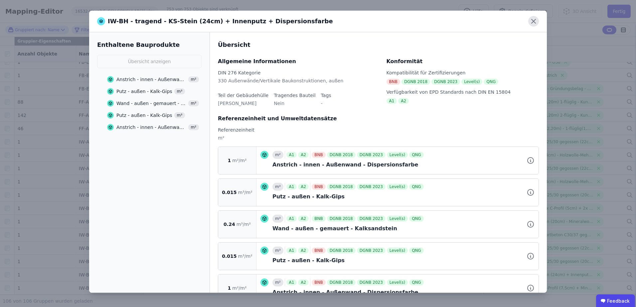
click at [532, 24] on icon at bounding box center [533, 21] width 11 height 11
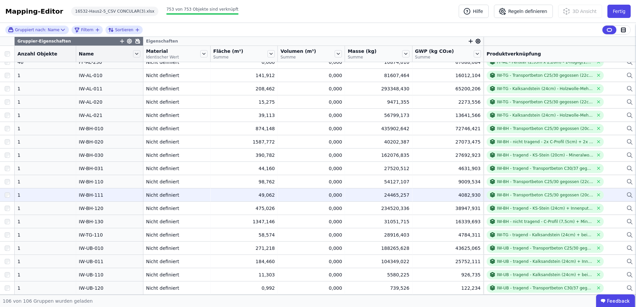
scroll to position [612, 0]
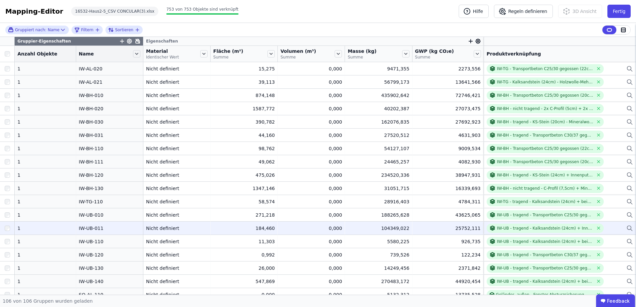
click at [86, 228] on div "IW-UB-011" at bounding box center [110, 228] width 62 height 7
click at [513, 229] on div "IW-UB - tragend - Kalksandstein (24cm) + Innenputz + Dispersionsfarbe + Holzwol…" at bounding box center [545, 228] width 96 height 5
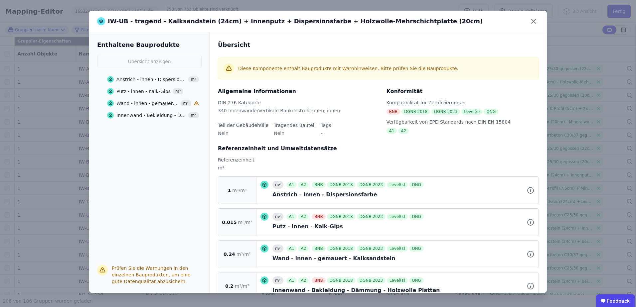
click at [151, 102] on div "Wand - innen - gemauert - Kalksandstein" at bounding box center [147, 103] width 62 height 7
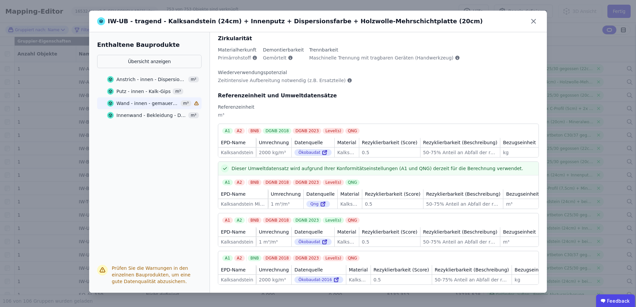
scroll to position [0, 0]
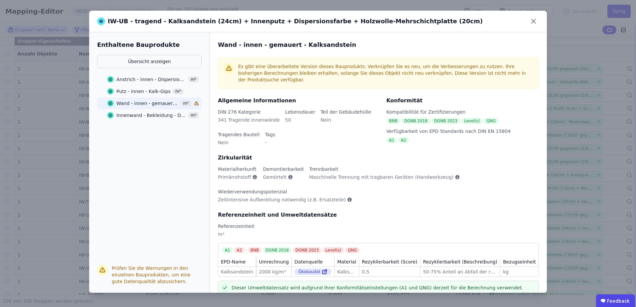
click at [145, 117] on div "Innenwand - Bekleidung - Dämmung - Holzwolle Platten" at bounding box center [151, 115] width 70 height 7
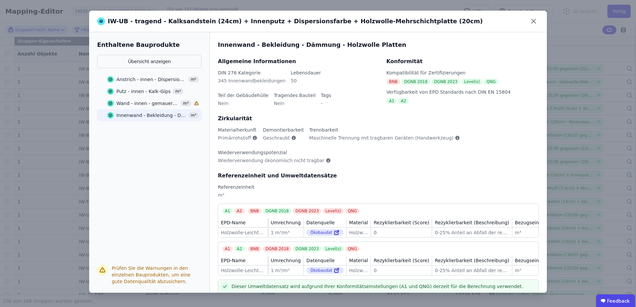
click at [147, 93] on div "Putz - innen - Kalk-Gips" at bounding box center [143, 91] width 54 height 7
click at [147, 79] on div "Anstrich - innen - Dispersionsfarbe" at bounding box center [151, 79] width 70 height 7
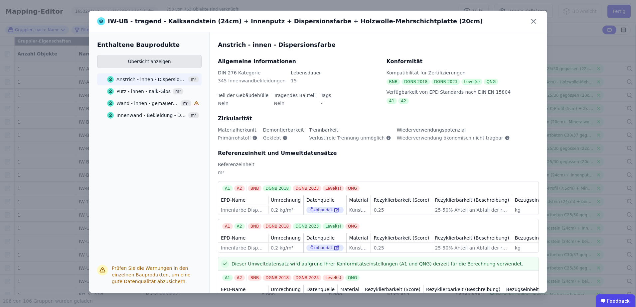
click at [146, 61] on button "Übersicht anzeigen" at bounding box center [149, 61] width 104 height 13
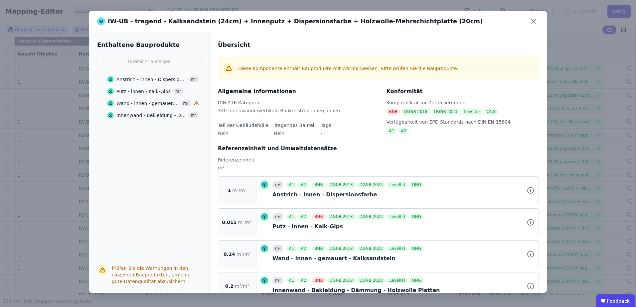
scroll to position [19, 0]
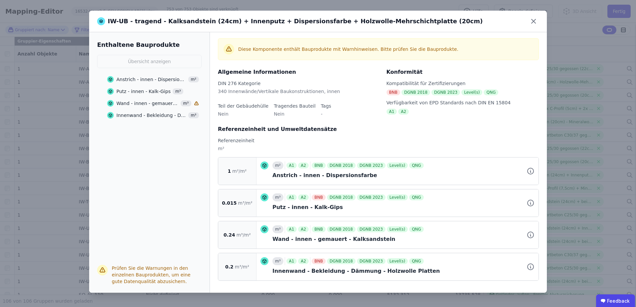
click at [167, 272] on span "Prüfen Sie die Warnungen in den einzelnen Bauprodukten, um eine gute Datenquali…" at bounding box center [151, 275] width 79 height 19
click at [230, 50] on icon at bounding box center [229, 49] width 8 height 8
click at [143, 78] on div "Anstrich - innen - Dispersionsfarbe" at bounding box center [151, 79] width 70 height 7
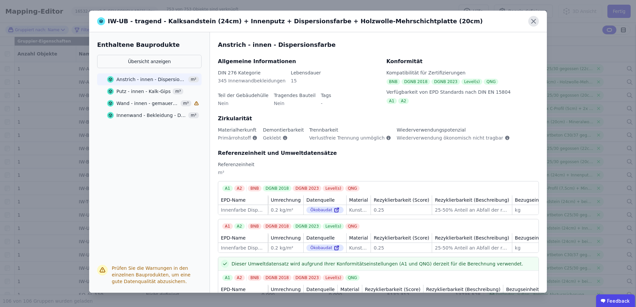
click at [531, 20] on icon at bounding box center [533, 21] width 11 height 11
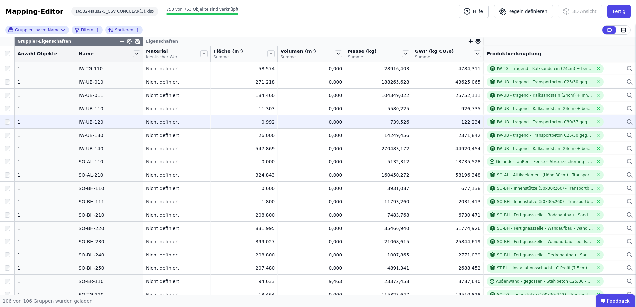
scroll to position [812, 0]
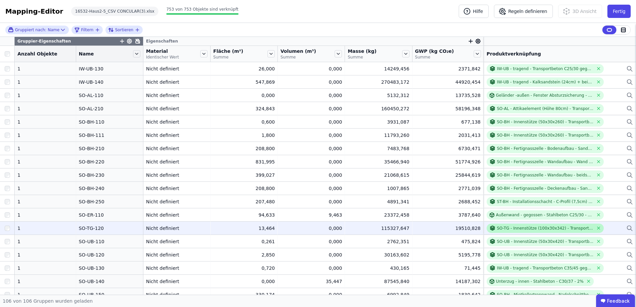
click at [498, 228] on div "SO-TG - Innenstütze (100x30x342) - Transportbeton C30/37 gegossen Bewehrung (2%…" at bounding box center [545, 228] width 96 height 5
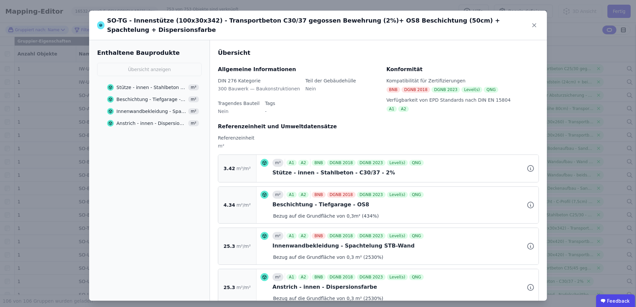
click at [144, 84] on div "Stütze - innen - Stahlbeton - C30/37 - 2%" at bounding box center [151, 87] width 70 height 7
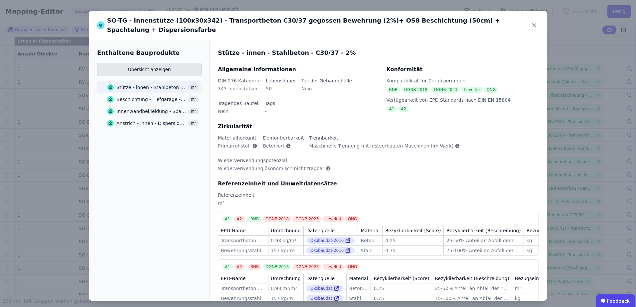
click at [122, 63] on button "Übersicht anzeigen" at bounding box center [149, 69] width 104 height 13
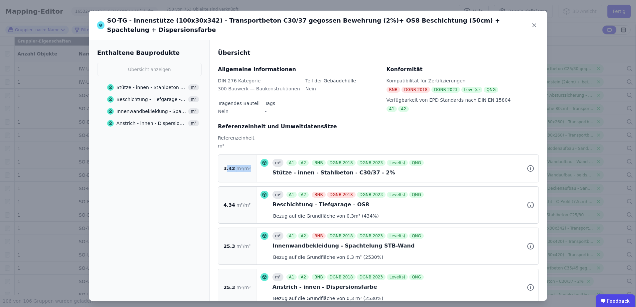
drag, startPoint x: 249, startPoint y: 161, endPoint x: 228, endPoint y: 160, distance: 21.0
click at [228, 160] on div "3.42 m³/m²" at bounding box center [237, 168] width 38 height 27
click at [228, 165] on span "3.42" at bounding box center [230, 168] width 12 height 7
click at [533, 24] on icon at bounding box center [534, 25] width 3 height 3
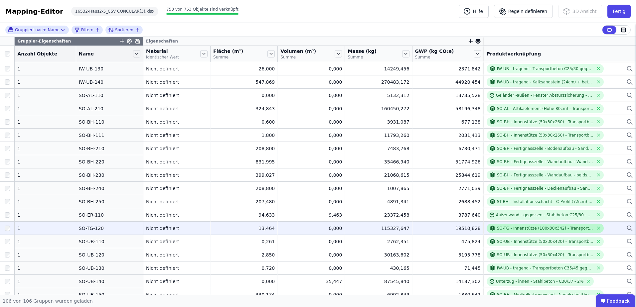
click at [497, 226] on div "SO-TG - Innenstütze (100x30x342) - Transportbeton C30/37 gegossen Bewehrung (2%…" at bounding box center [545, 228] width 96 height 5
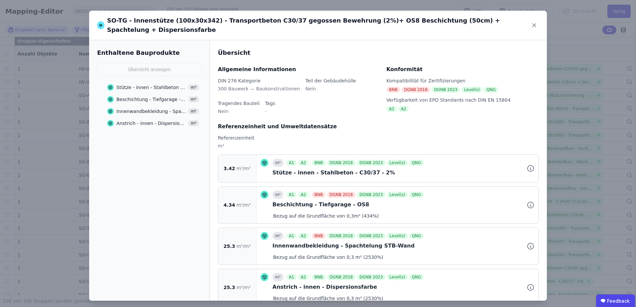
click at [161, 81] on div "Stütze - innen - Stahlbeton - C30/37 - 2% m³" at bounding box center [153, 87] width 92 height 12
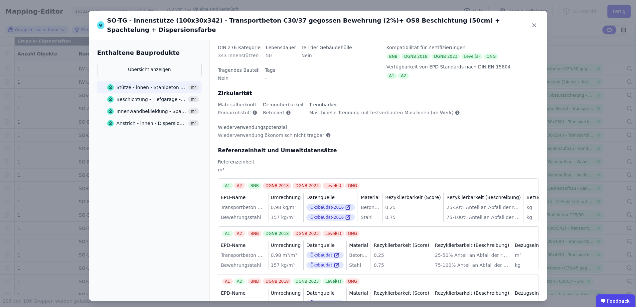
scroll to position [0, 0]
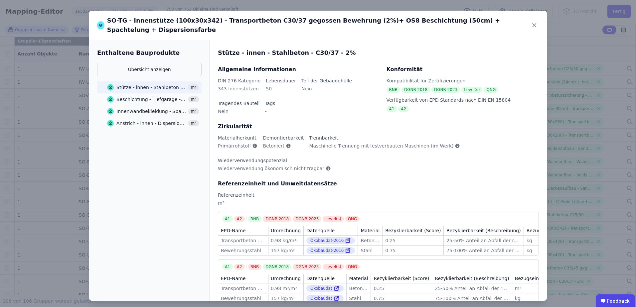
click at [148, 84] on div "Stütze - innen - Stahlbeton - C30/37 - 2%" at bounding box center [151, 87] width 70 height 7
click at [148, 63] on button "Übersicht anzeigen" at bounding box center [149, 69] width 104 height 13
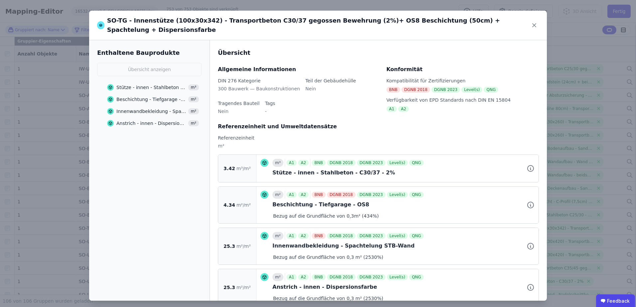
click at [232, 165] on span "3.42" at bounding box center [230, 168] width 12 height 7
drag, startPoint x: 225, startPoint y: 160, endPoint x: 256, endPoint y: 161, distance: 31.3
click at [256, 161] on div "3.42 m³/m² m³ A1 A2 BNB DGNB 2018 DGNB 2023 Level(s) QNG Stütze - innen - Stahl…" at bounding box center [378, 169] width 321 height 28
drag, startPoint x: 256, startPoint y: 161, endPoint x: 253, endPoint y: 162, distance: 3.5
click at [253, 162] on div "3.42 m³/m²" at bounding box center [237, 168] width 38 height 27
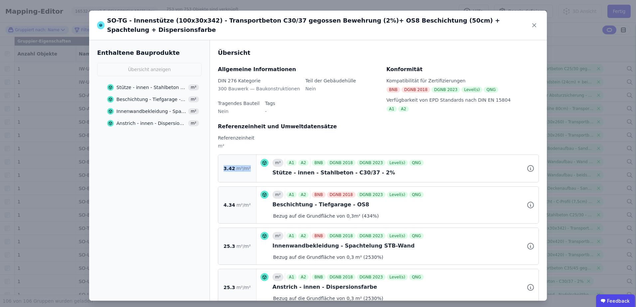
drag, startPoint x: 251, startPoint y: 161, endPoint x: 223, endPoint y: 162, distance: 28.3
click at [223, 162] on div "3.42 m³/m²" at bounding box center [237, 168] width 38 height 27
click at [137, 84] on div "Stütze - innen - Stahlbeton - C30/37 - 2%" at bounding box center [151, 87] width 70 height 7
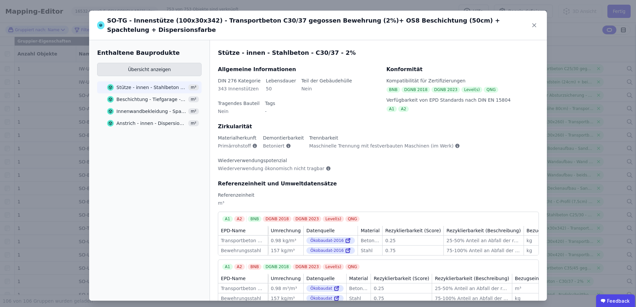
click at [139, 63] on button "Übersicht anzeigen" at bounding box center [149, 69] width 104 height 13
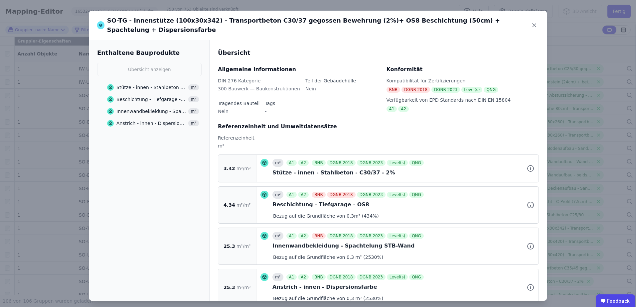
click at [150, 144] on div "Enthaltene Bauprodukte Übersicht anzeigen Stütze - innen - Stahlbeton - C30/37 …" at bounding box center [149, 170] width 121 height 261
click at [150, 183] on div "Enthaltene Bauprodukte Übersicht anzeigen Stütze - innen - Stahlbeton - C30/37 …" at bounding box center [149, 170] width 121 height 261
click at [150, 84] on div "Stütze - innen - Stahlbeton - C30/37 - 2%" at bounding box center [151, 87] width 70 height 7
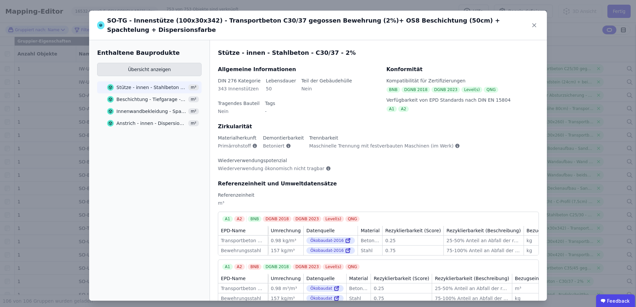
click at [136, 63] on button "Übersicht anzeigen" at bounding box center [149, 69] width 104 height 13
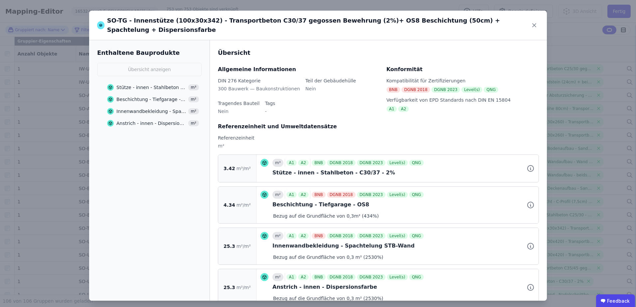
click at [172, 96] on div "Beschichtung - Tiefgarage - OS8" at bounding box center [151, 99] width 70 height 7
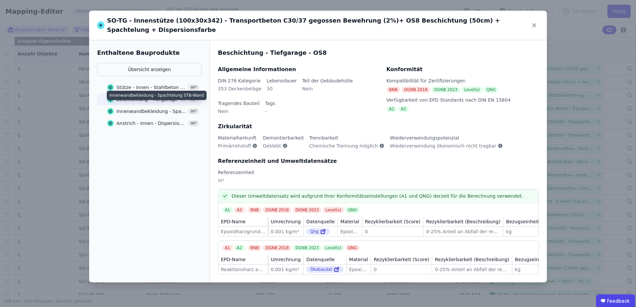
click at [164, 108] on div "Innenwandbekleidung - Spachtelung STB-Wand" at bounding box center [151, 111] width 70 height 7
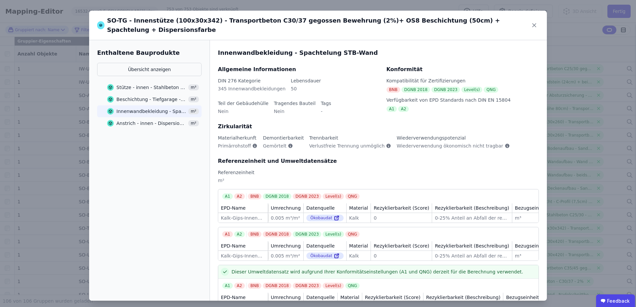
click at [155, 120] on div "Anstrich - innen - Dispersionsfarbe" at bounding box center [151, 123] width 70 height 7
click at [142, 54] on div "Enthaltene Bauprodukte Übersicht anzeigen Stütze - innen - Stahlbeton - C30/37 …" at bounding box center [149, 88] width 104 height 81
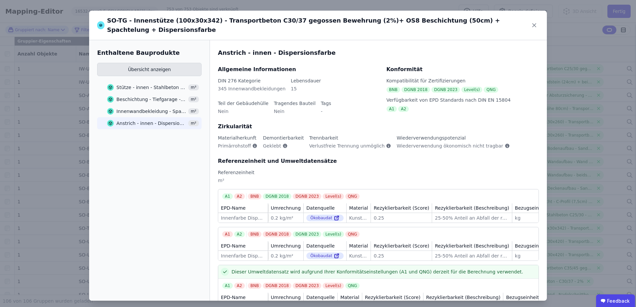
click at [141, 63] on button "Übersicht anzeigen" at bounding box center [149, 69] width 104 height 13
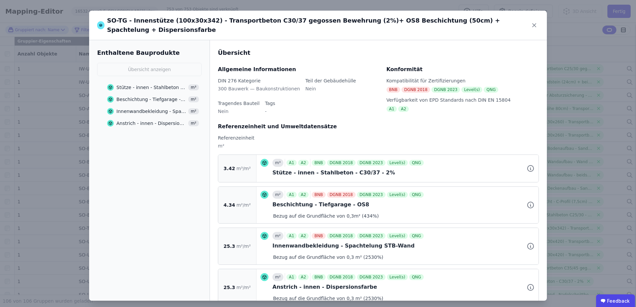
scroll to position [17, 0]
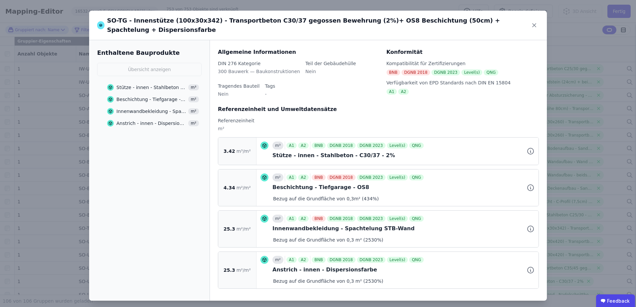
click at [131, 96] on div "Beschichtung - Tiefgarage - OS8" at bounding box center [151, 99] width 70 height 7
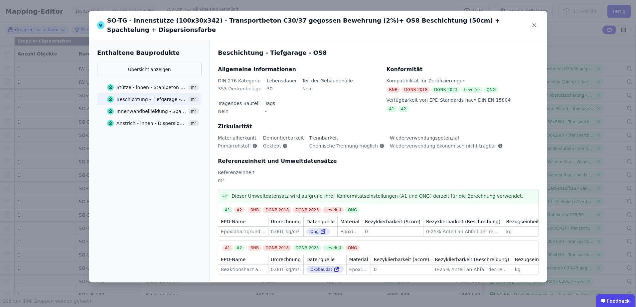
scroll to position [0, 0]
click at [133, 81] on div "Stütze - innen - Stahlbeton - C30/37 - 2% m³" at bounding box center [153, 87] width 92 height 12
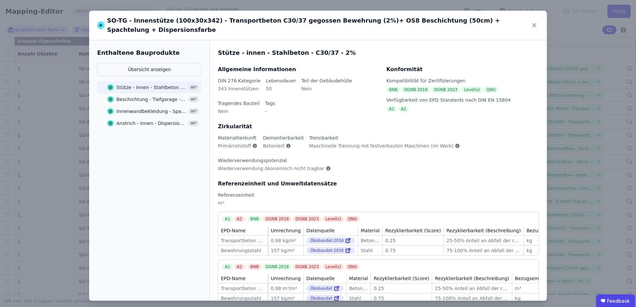
click at [28, 191] on div "SO-TG - Innenstütze (100x30x342) - Transportbeton C30/37 gegossen Bewehrung (2%…" at bounding box center [318, 156] width 636 height 312
click at [530, 22] on icon at bounding box center [534, 25] width 9 height 9
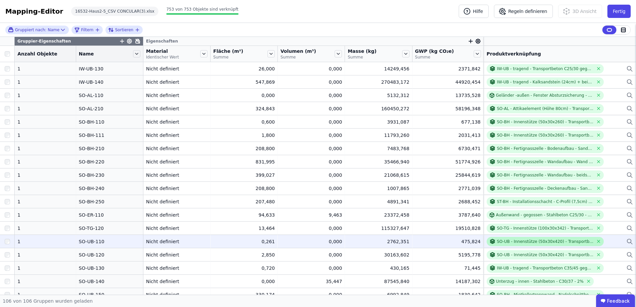
click at [521, 245] on div "SO-UB - Innenstütze (50x30x420) - Transportbeton C30/37 gegossen Bewehrung (2%)…" at bounding box center [545, 241] width 117 height 9
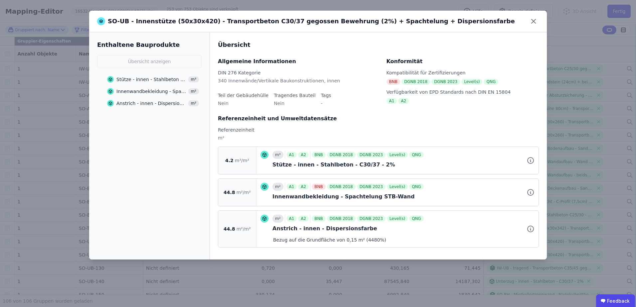
click at [160, 78] on div "Stütze - innen - Stahlbeton - C30/37 - 2%" at bounding box center [151, 79] width 70 height 7
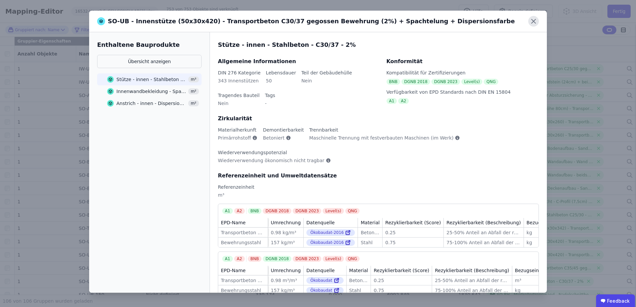
click at [531, 22] on icon at bounding box center [533, 21] width 11 height 11
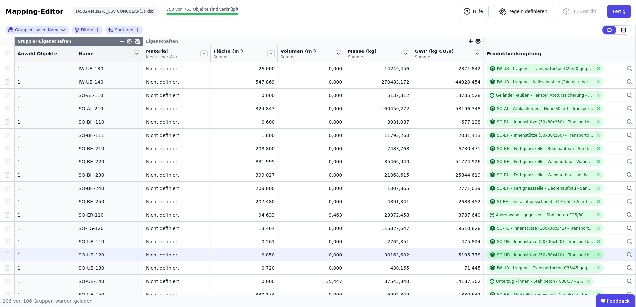
click at [497, 254] on div "SO-UB - Innenstütze (50x30x420) - Transportbeton C35/45 gegossen Bewehrung (2%)…" at bounding box center [545, 254] width 96 height 5
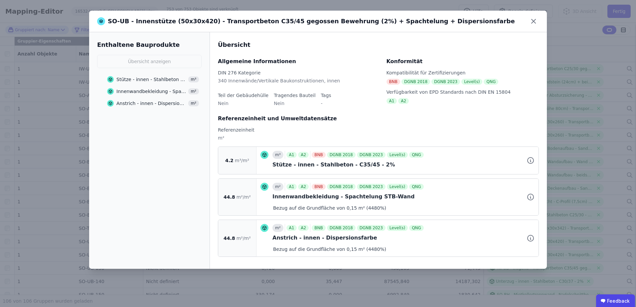
click at [150, 81] on div "Stütze - innen - Stahlbeton - C35/45 - 2%" at bounding box center [151, 79] width 70 height 7
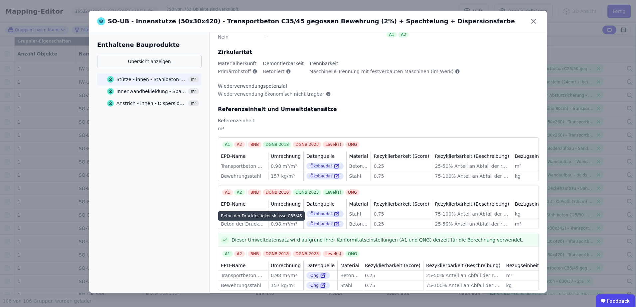
scroll to position [78, 0]
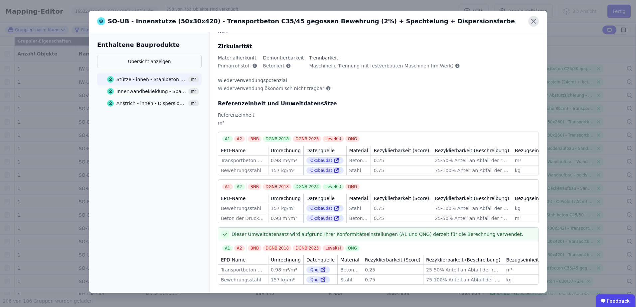
click at [535, 25] on icon at bounding box center [533, 21] width 11 height 11
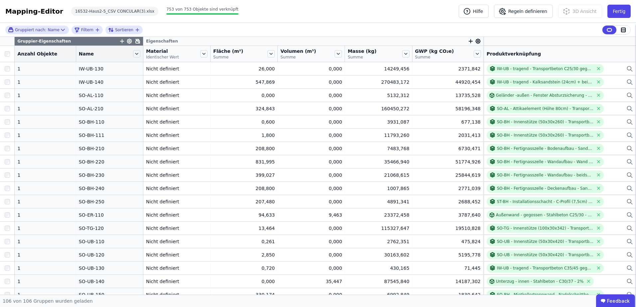
scroll to position [0, 0]
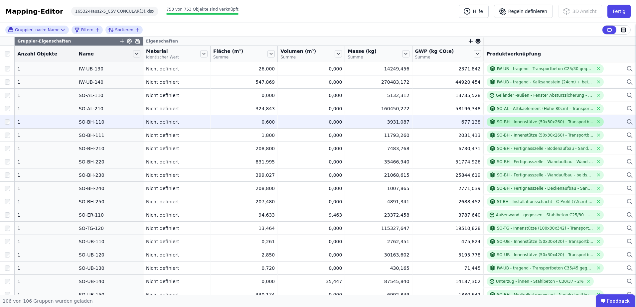
click at [497, 123] on div "SO-BH - Innenstütze (50x30x260) - Transportbeton C35/45 gegossen Bewehrung (2%)…" at bounding box center [545, 121] width 96 height 5
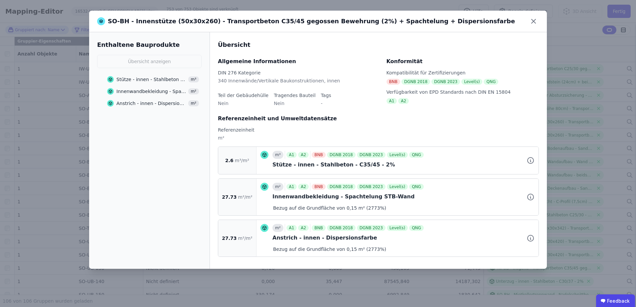
click at [143, 82] on div "Stütze - innen - Stahlbeton - C35/45 - 2%" at bounding box center [151, 79] width 70 height 7
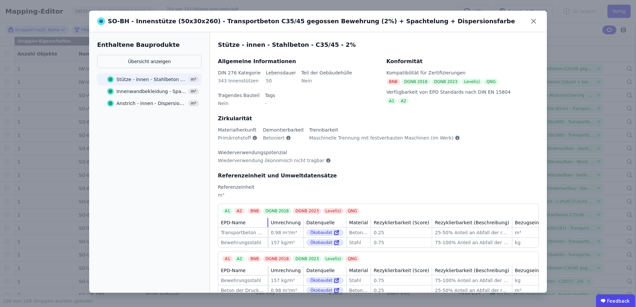
scroll to position [33, 0]
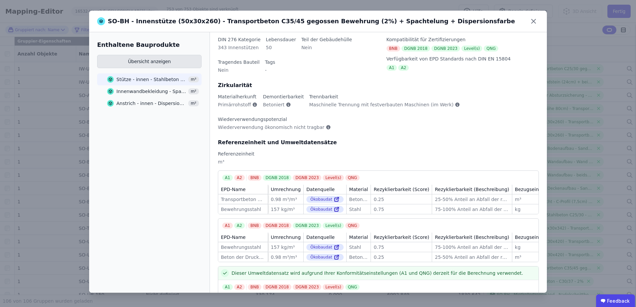
click at [125, 61] on button "Übersicht anzeigen" at bounding box center [149, 61] width 104 height 13
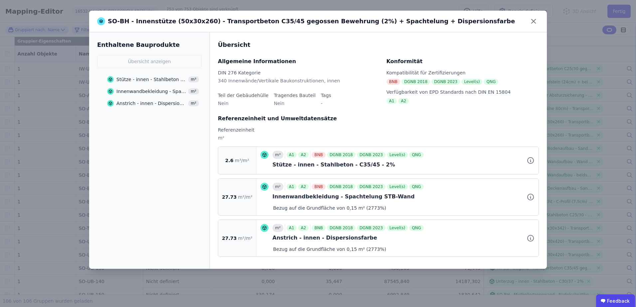
scroll to position [0, 0]
click at [530, 20] on icon at bounding box center [533, 21] width 11 height 11
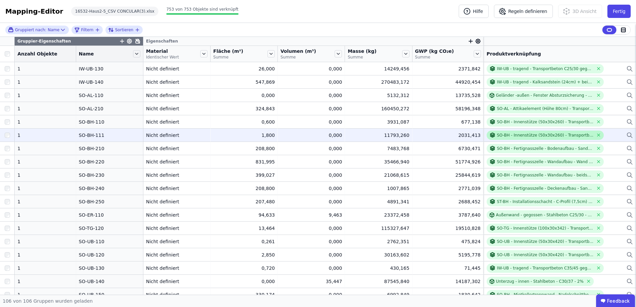
click at [497, 135] on div "SO-BH - Innenstütze (50x30x260) - Transportbeton C30/37 gegossen Bewehrung (2%)…" at bounding box center [545, 135] width 96 height 5
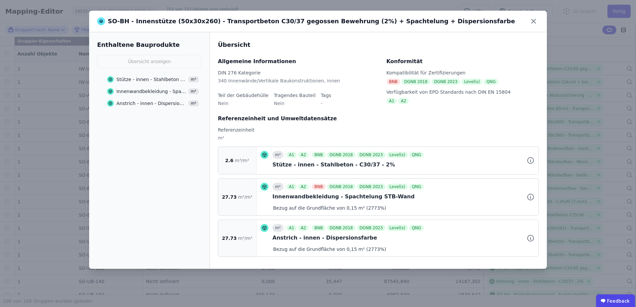
click at [125, 82] on div "Stütze - innen - Stahlbeton - C30/37 - 2%" at bounding box center [151, 79] width 70 height 7
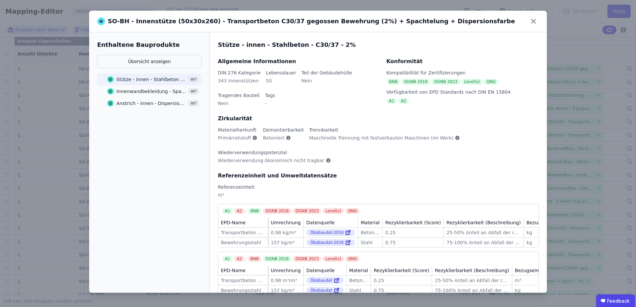
click at [160, 94] on div "Innenwandbekleidung - Spachtelung STB-Wand" at bounding box center [151, 91] width 70 height 7
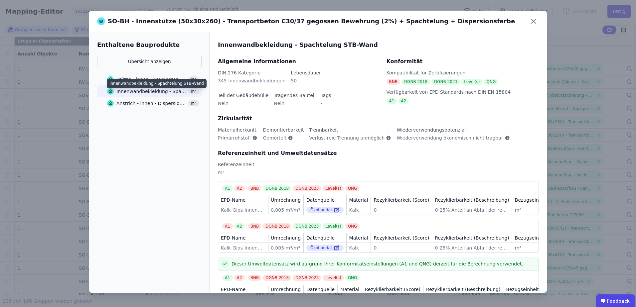
click at [158, 97] on div "Anstrich - innen - Dispersionsfarbe m²" at bounding box center [153, 103] width 92 height 12
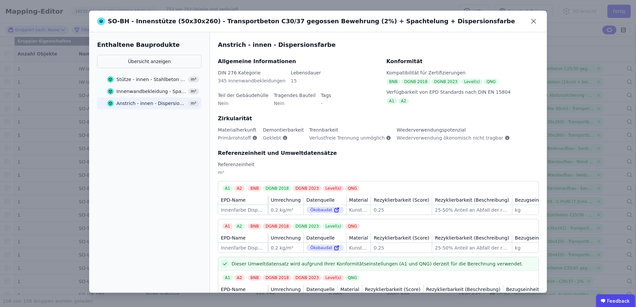
click at [148, 53] on div "Enthaltene Bauprodukte Übersicht anzeigen Stütze - innen - Stahlbeton - C30/37 …" at bounding box center [149, 74] width 104 height 69
click at [146, 56] on button "Übersicht anzeigen" at bounding box center [149, 61] width 104 height 13
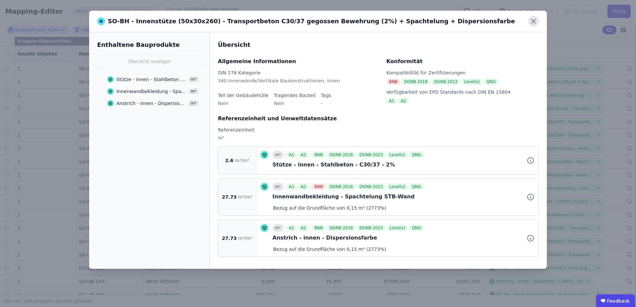
click at [532, 19] on icon at bounding box center [534, 21] width 4 height 4
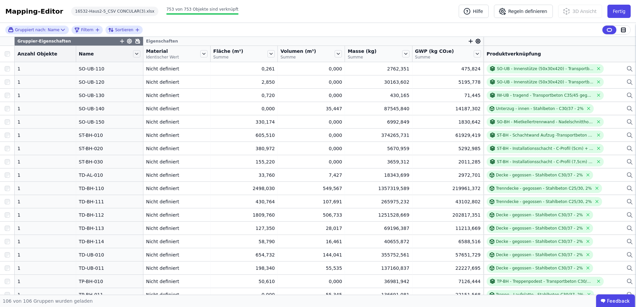
scroll to position [1178, 0]
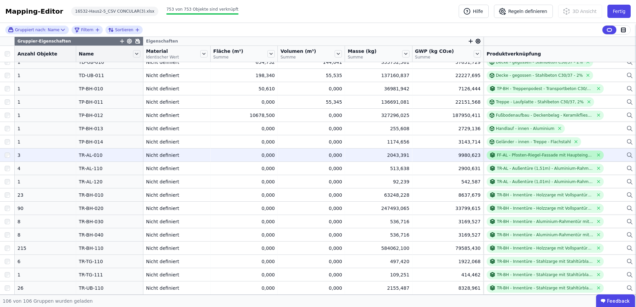
click at [513, 157] on div "FF-AL - Pfosten-Riegel-Fassade mit Haupteingang - Aluminiumrahmen - Dreifachver…" at bounding box center [545, 155] width 96 height 5
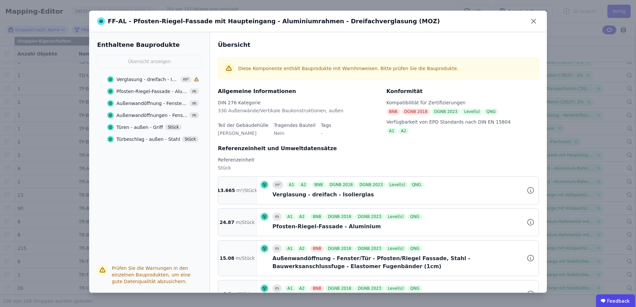
click at [139, 80] on div "Verglasung - dreifach - Isolierglas" at bounding box center [147, 79] width 62 height 7
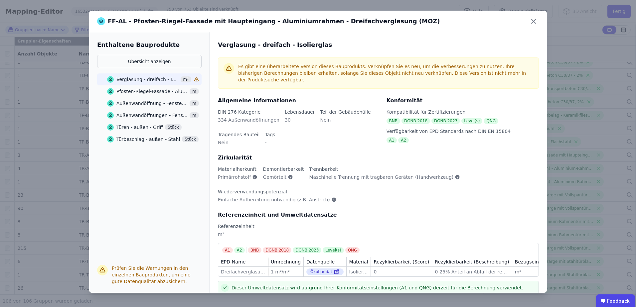
click at [142, 88] on div "Pfosten-Riegel-Fassade - Aluminium m" at bounding box center [153, 91] width 92 height 12
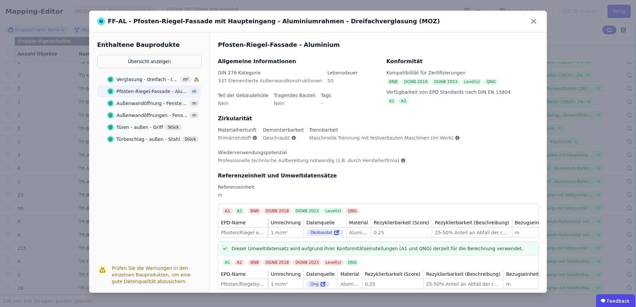
click at [139, 102] on div "Außenwandöffnung - Fenster/Tür - Pfosten/Riegel Fassade, Stahl - Bauwerksanschl…" at bounding box center [151, 103] width 71 height 7
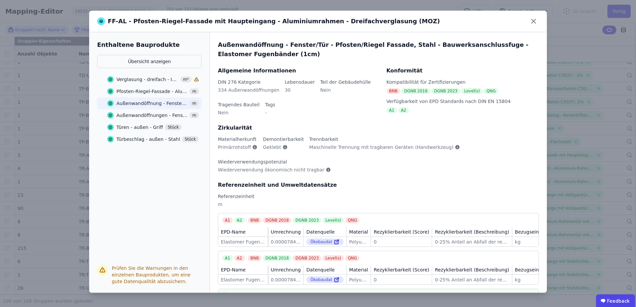
click at [138, 111] on div "Außenwandöffnungen - Fenster/Tür - Stahlrahmen - beweglich m" at bounding box center [153, 115] width 92 height 12
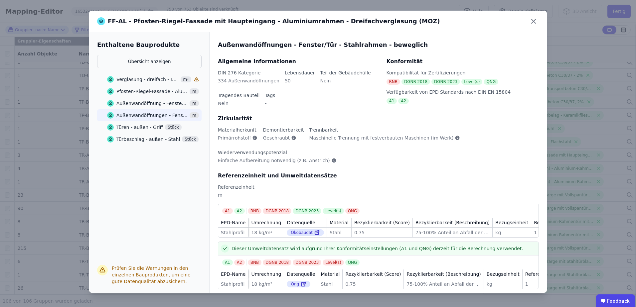
click at [135, 79] on div "Verglasung - dreifach - Isolierglas" at bounding box center [147, 79] width 62 height 7
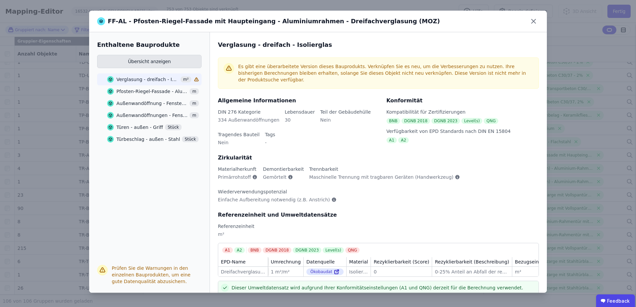
click at [142, 59] on button "Übersicht anzeigen" at bounding box center [149, 61] width 104 height 13
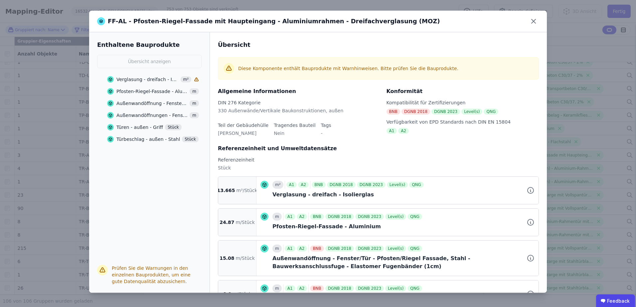
click at [233, 264] on div "15.08 m/Stück" at bounding box center [237, 258] width 38 height 35
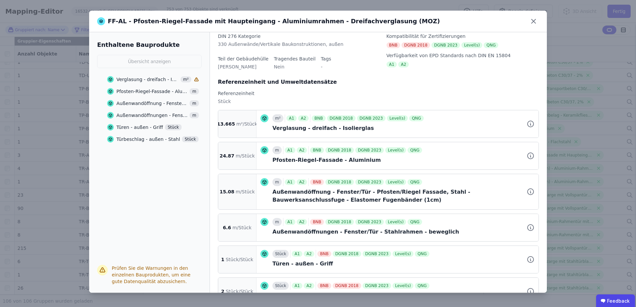
scroll to position [91, 0]
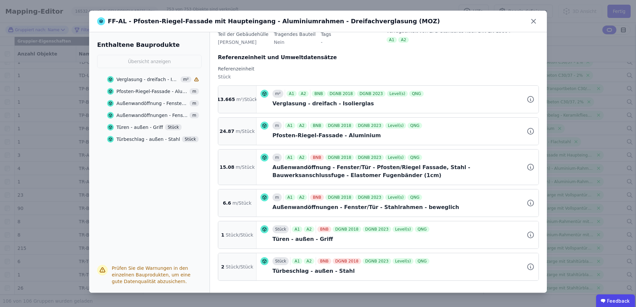
click at [126, 141] on div "Türbeschlag - außen - Stahl" at bounding box center [148, 139] width 64 height 7
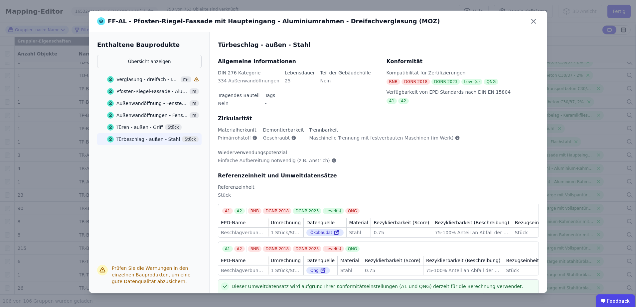
click at [128, 122] on div "Türen - außen - Griff Stück" at bounding box center [144, 127] width 75 height 12
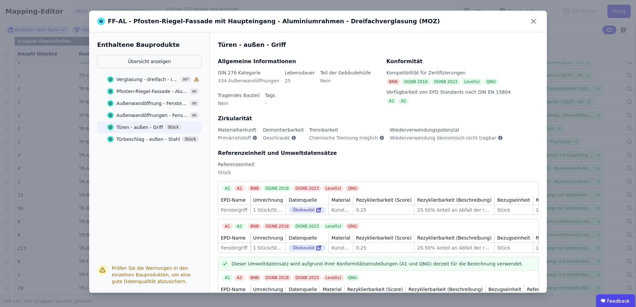
click at [131, 114] on div "Außenwandöffnungen - Fenster/Tür - Stahlrahmen - beweglich" at bounding box center [151, 115] width 71 height 7
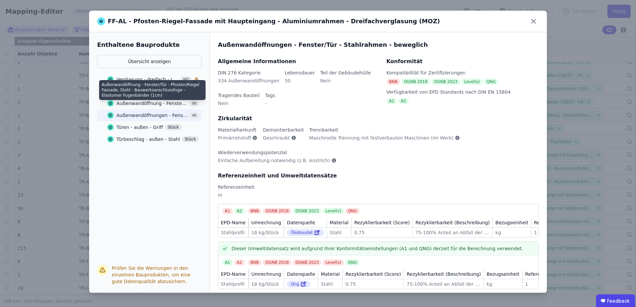
click at [135, 102] on div "Außenwandöffnung - Fenster/Tür - Pfosten/Riegel Fassade, Stahl - Bauwerksanschl…" at bounding box center [151, 103] width 71 height 7
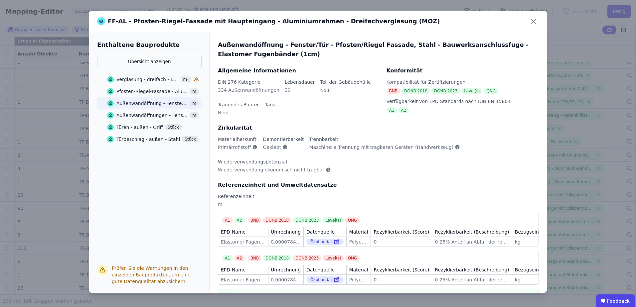
click at [50, 222] on div "FF-AL - Pfosten-Riegel-Fassade mit Haupteingang - Aluminiumrahmen - Dreifachver…" at bounding box center [318, 153] width 636 height 307
click at [532, 19] on icon at bounding box center [533, 21] width 11 height 11
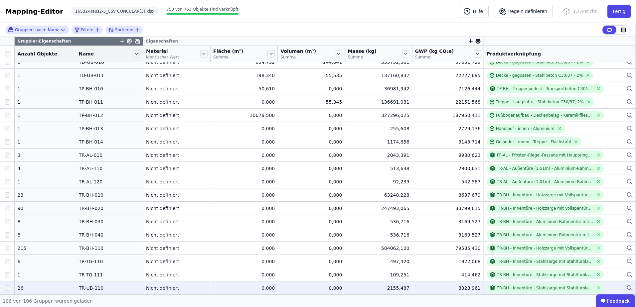
click at [106, 285] on div "TR-UB-110" at bounding box center [110, 288] width 62 height 7
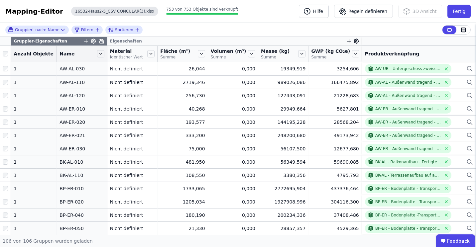
click at [76, 10] on div "16532-Haus2-5_CSV CONCULAR(3).xlsx" at bounding box center [114, 11] width 87 height 9
click at [452, 12] on button "Fertig" at bounding box center [459, 11] width 23 height 13
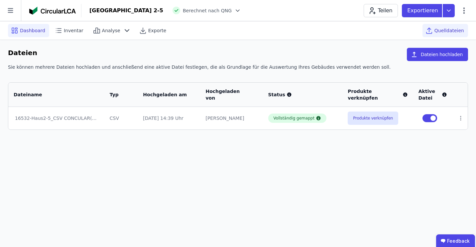
click at [23, 32] on span "Dashboard" at bounding box center [32, 30] width 25 height 7
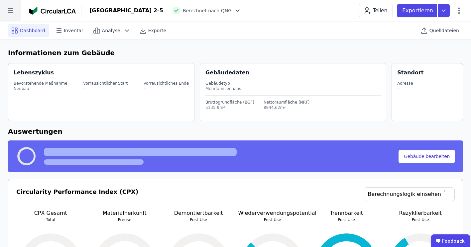
click at [11, 8] on icon at bounding box center [10, 10] width 21 height 21
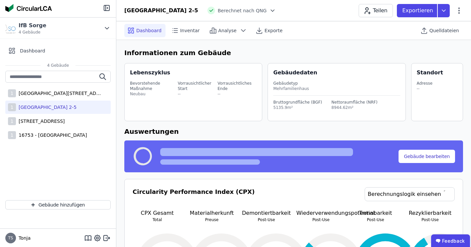
click at [59, 106] on div "[GEOGRAPHIC_DATA] 2-5" at bounding box center [46, 107] width 61 height 7
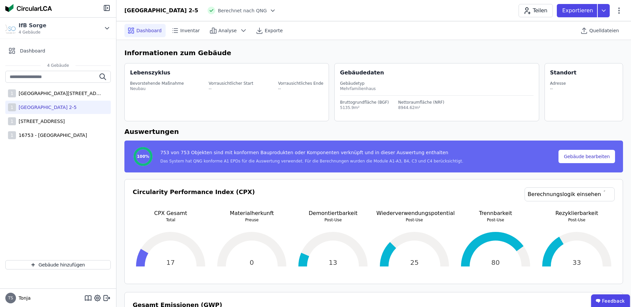
click at [157, 10] on div "[GEOGRAPHIC_DATA] 2-5" at bounding box center [161, 11] width 74 height 8
click at [582, 159] on button "Gebäude bearbeiten" at bounding box center [586, 156] width 57 height 13
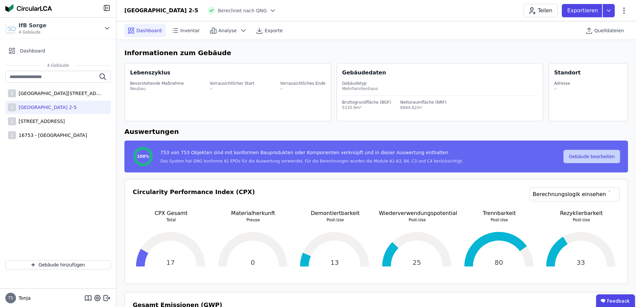
select select "**********"
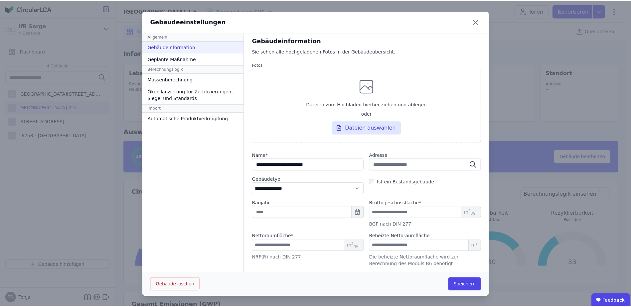
scroll to position [0, 0]
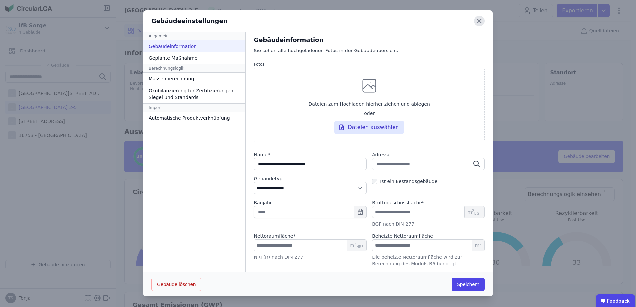
click at [476, 18] on icon at bounding box center [479, 21] width 11 height 11
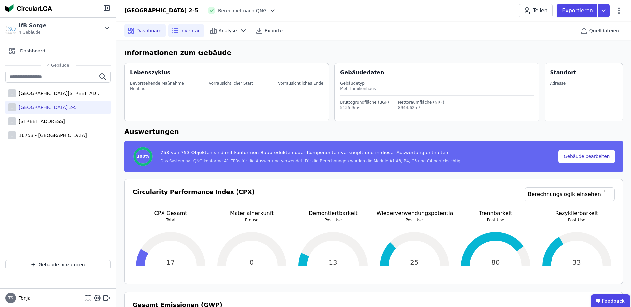
click at [188, 31] on span "Inventar" at bounding box center [190, 30] width 20 height 7
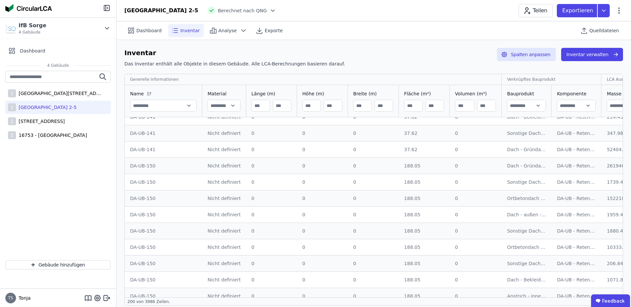
scroll to position [2603, 0]
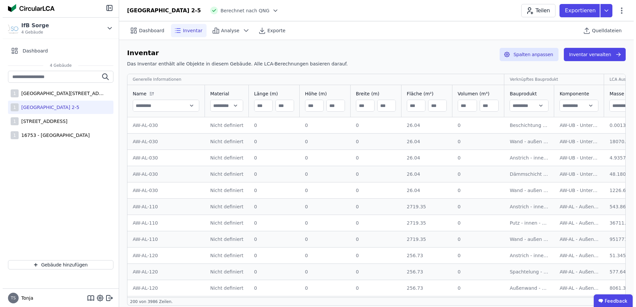
scroll to position [2603, 0]
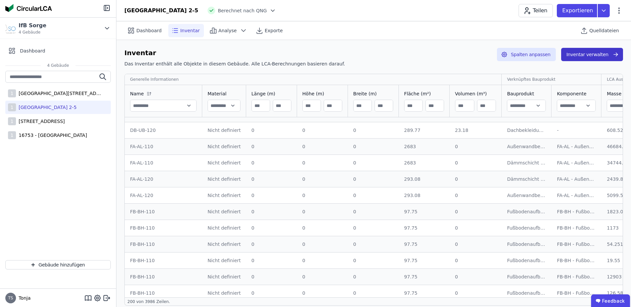
click at [585, 57] on button "Inventar verwalten" at bounding box center [592, 54] width 62 height 13
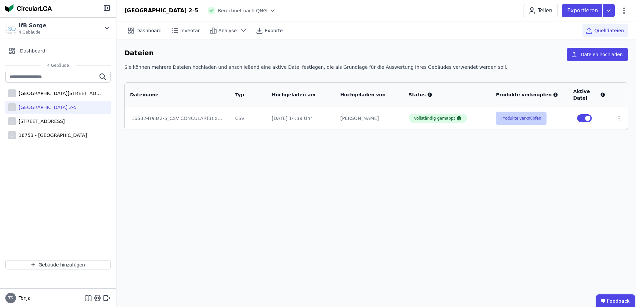
click at [522, 119] on button "Produkte verknüpfen" at bounding box center [521, 118] width 51 height 13
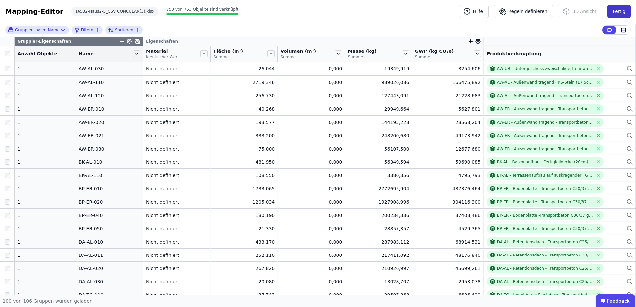
click at [627, 7] on button "Fertig" at bounding box center [618, 11] width 23 height 13
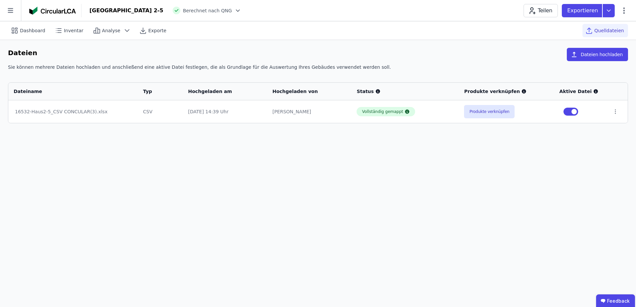
click at [51, 10] on img at bounding box center [52, 11] width 47 height 8
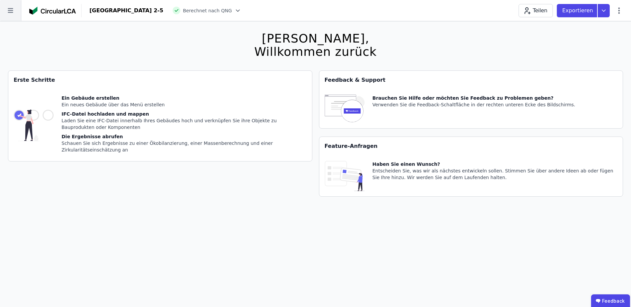
click at [6, 12] on icon at bounding box center [10, 10] width 21 height 21
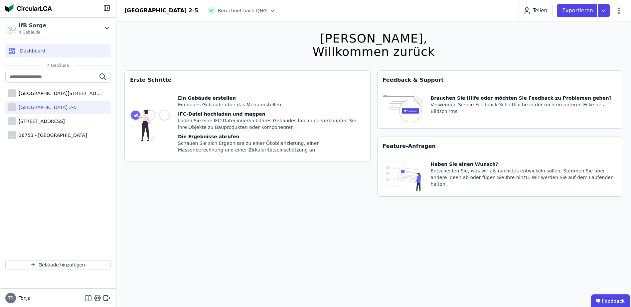
click at [147, 187] on div "Erste Schritte Ein Gebäude erstellen Ein neues Gebäude über das Menü erstellen …" at bounding box center [247, 138] width 246 height 134
click at [624, 13] on div "[GEOGRAPHIC_DATA] 2-5 Berechnet nach QNG Teilen Exportieren" at bounding box center [373, 10] width 515 height 13
click at [621, 12] on icon at bounding box center [619, 11] width 8 height 8
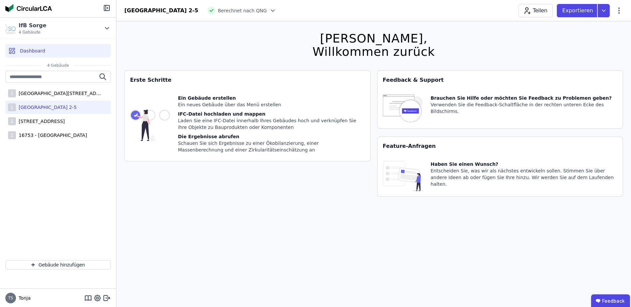
click at [159, 9] on div "[GEOGRAPHIC_DATA] 2-5" at bounding box center [161, 11] width 74 height 8
click at [22, 31] on span "4 Gebäude" at bounding box center [33, 32] width 28 height 5
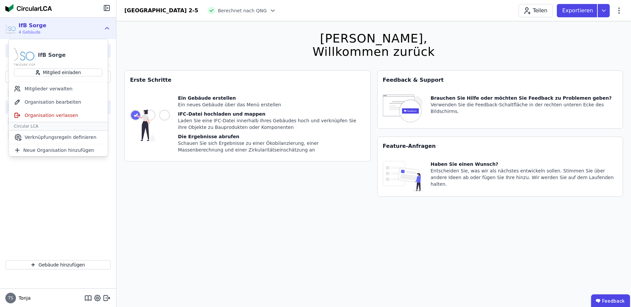
click at [23, 29] on div "IfB Sorge" at bounding box center [33, 26] width 28 height 8
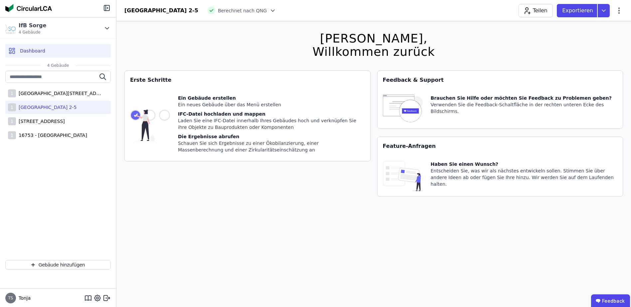
click at [163, 191] on div "Erste Schritte Ein Gebäude erstellen Ein neues Gebäude über das Menü erstellen …" at bounding box center [247, 138] width 246 height 134
